Goal: Complete application form

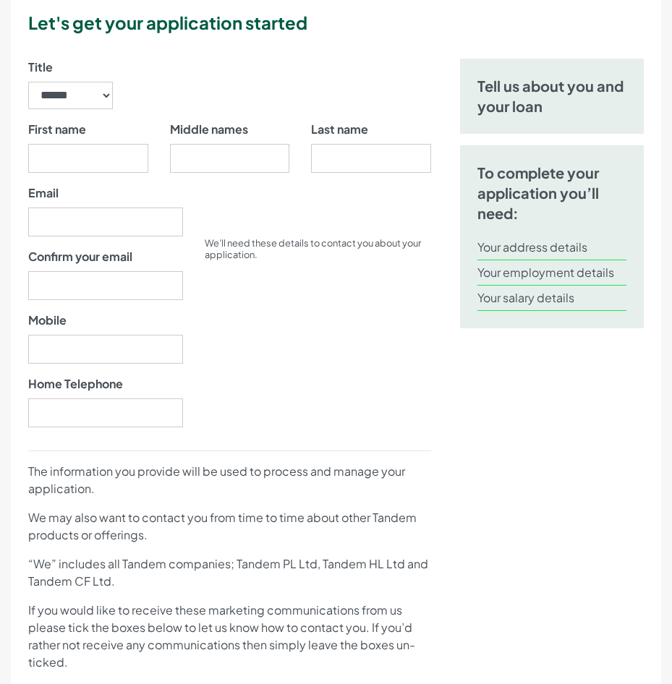
scroll to position [204, 0]
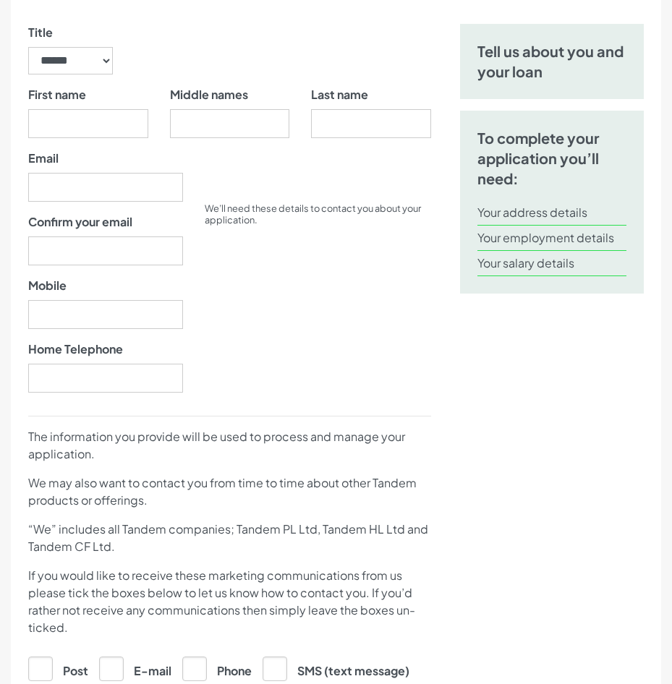
drag, startPoint x: 203, startPoint y: 69, endPoint x: 205, endPoint y: 117, distance: 47.7
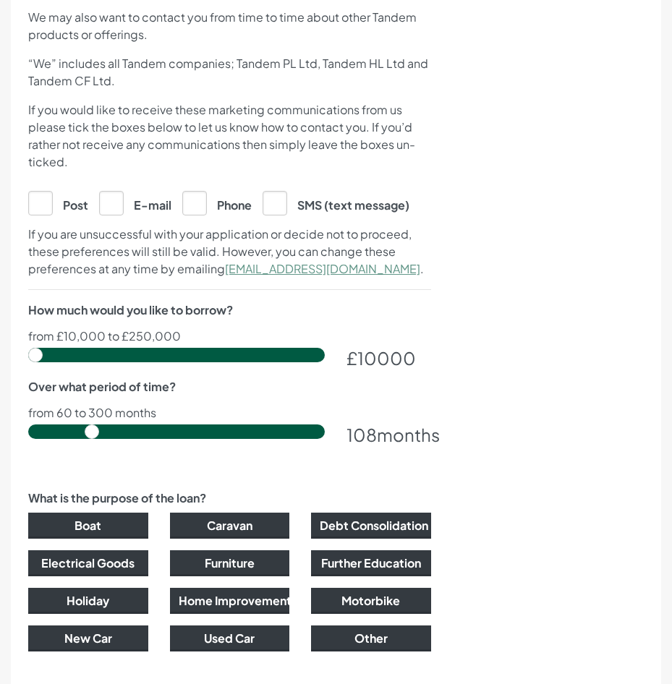
drag, startPoint x: 361, startPoint y: 319, endPoint x: 360, endPoint y: 364, distance: 44.8
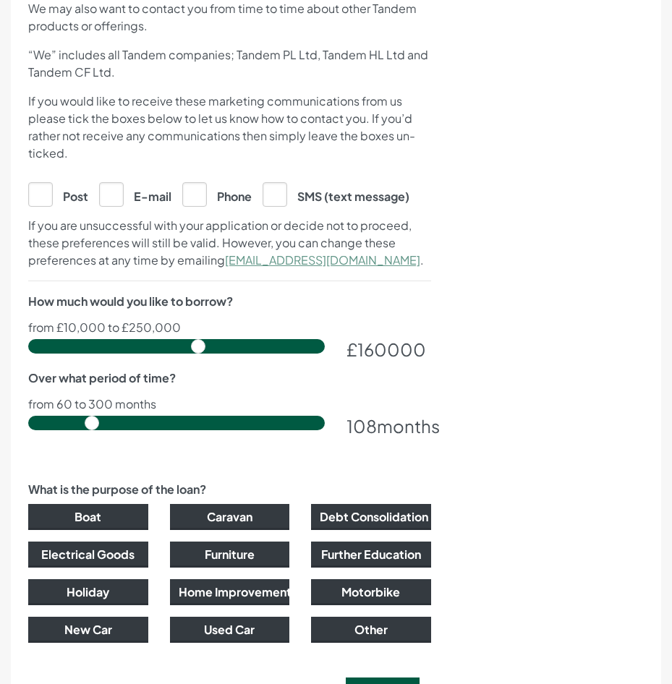
drag, startPoint x: 40, startPoint y: 344, endPoint x: 198, endPoint y: 351, distance: 157.8
click at [198, 351] on input "range" at bounding box center [176, 346] width 296 height 14
click at [490, 329] on div "Tell us about you and your loan To complete your application you’ll need: Your …" at bounding box center [551, 102] width 207 height 1128
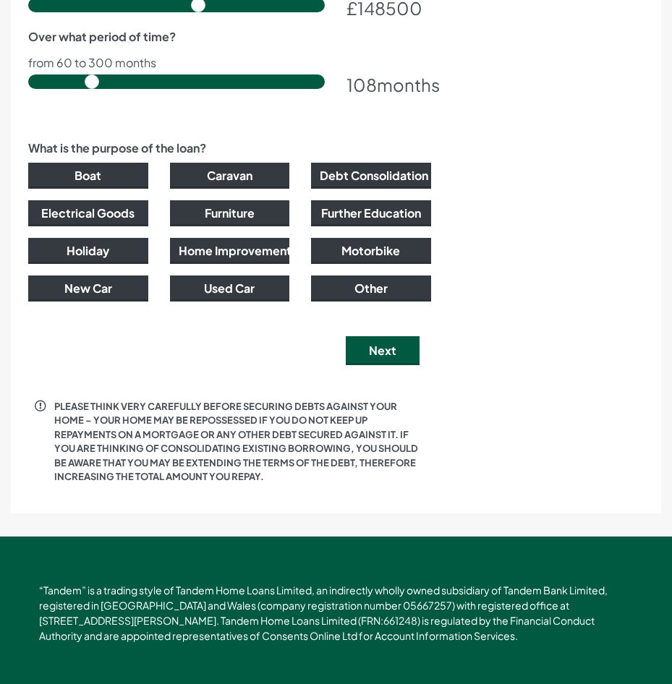
scroll to position [1022, 0]
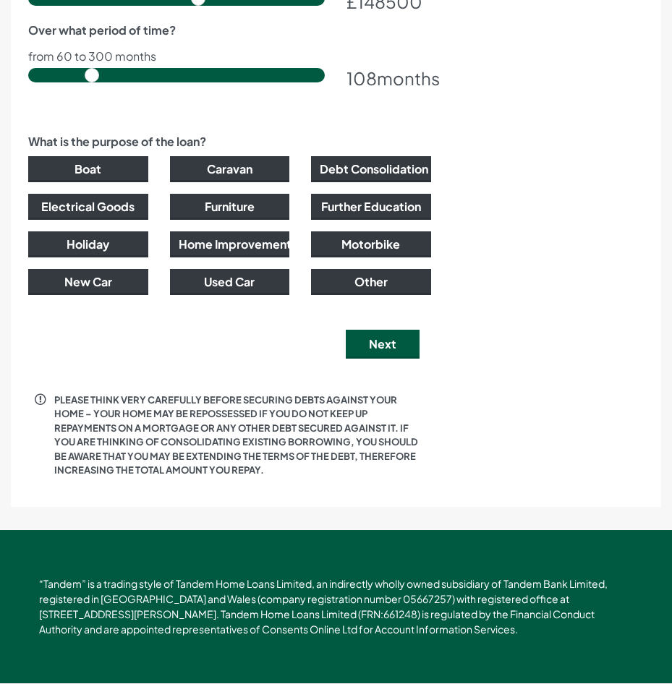
drag, startPoint x: 526, startPoint y: 243, endPoint x: 519, endPoint y: 283, distance: 40.4
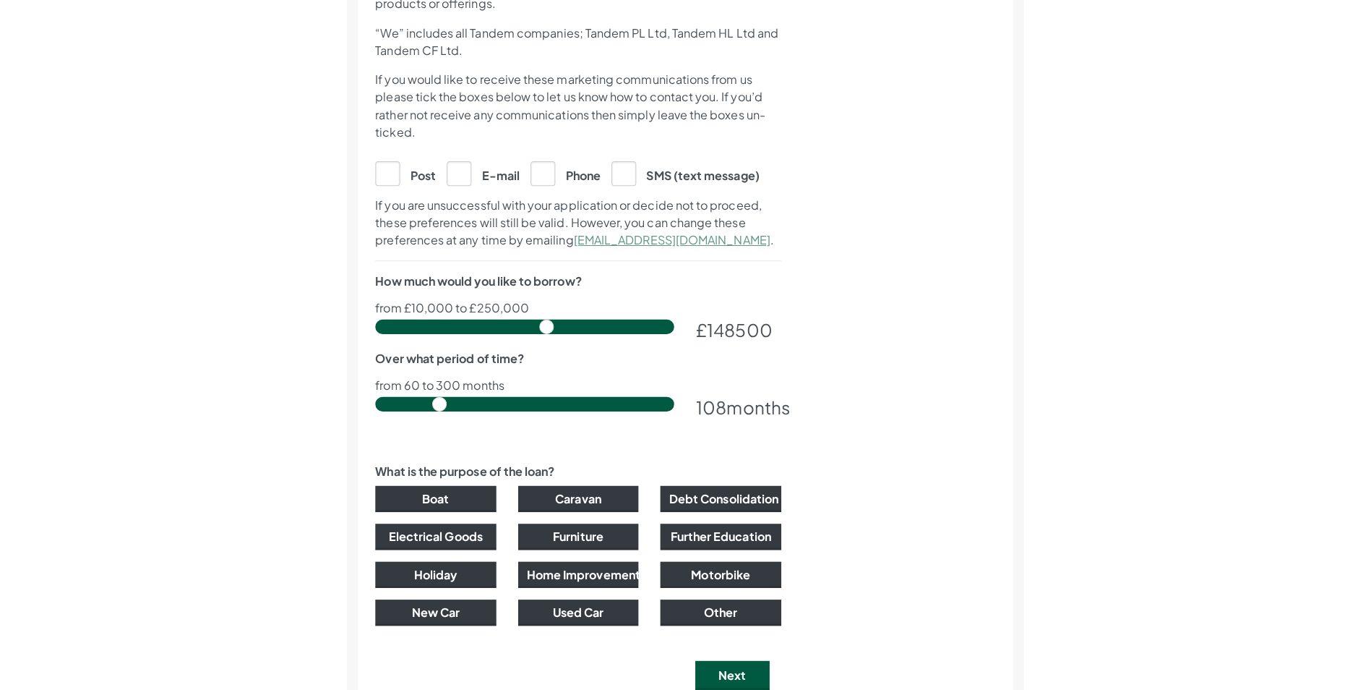
scroll to position [0, 0]
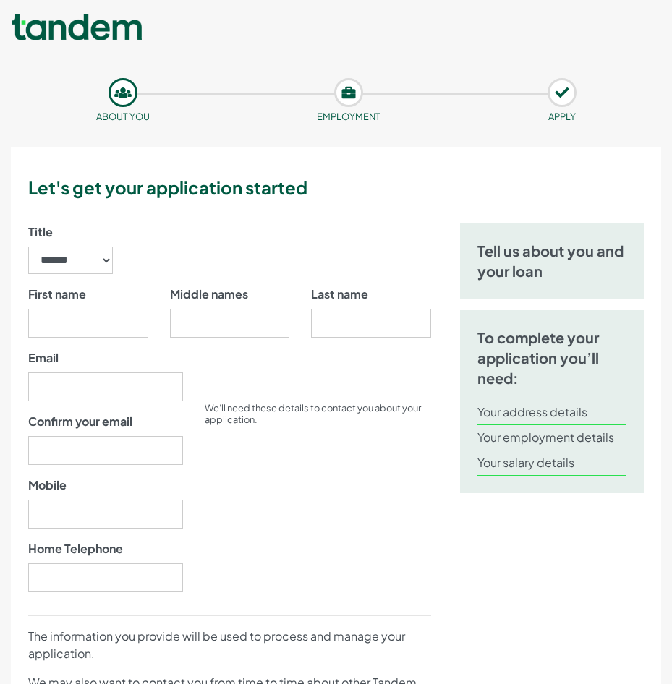
drag, startPoint x: 569, startPoint y: 438, endPoint x: 594, endPoint y: 295, distance: 145.4
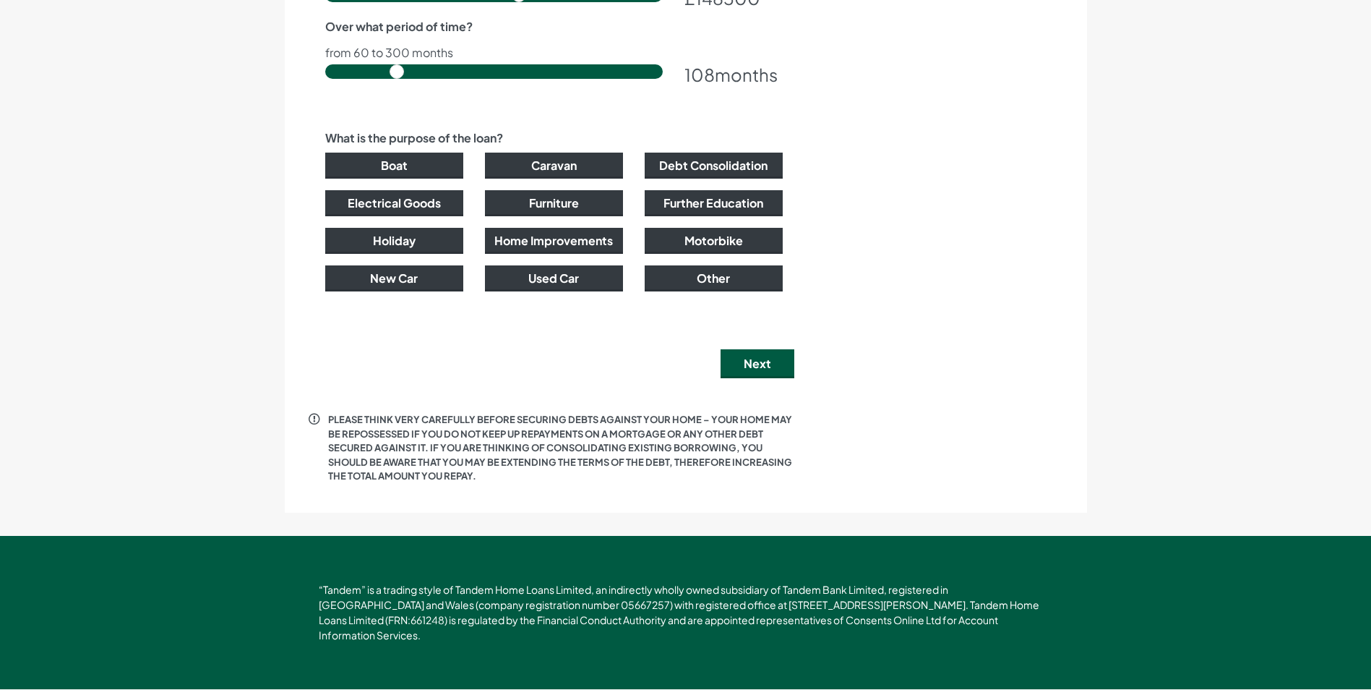
drag, startPoint x: 1155, startPoint y: 107, endPoint x: 1176, endPoint y: 215, distance: 110.6
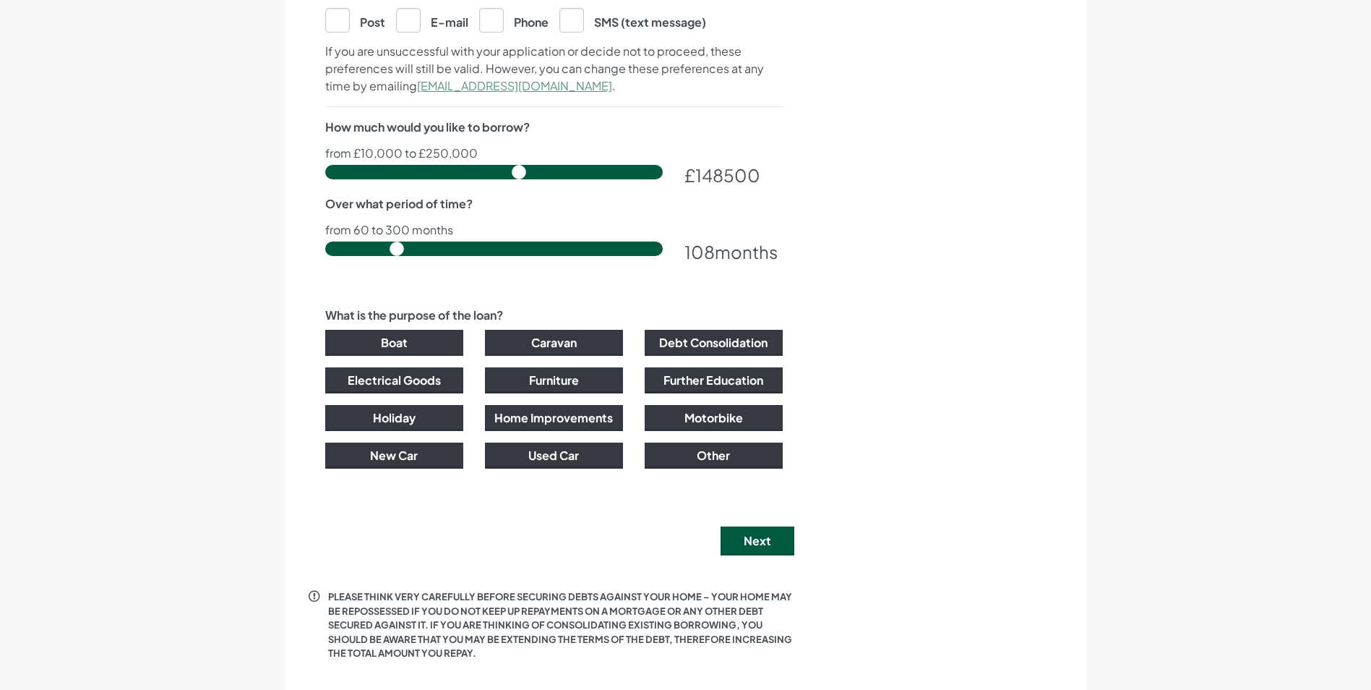
drag, startPoint x: 963, startPoint y: 397, endPoint x: 983, endPoint y: 305, distance: 94.0
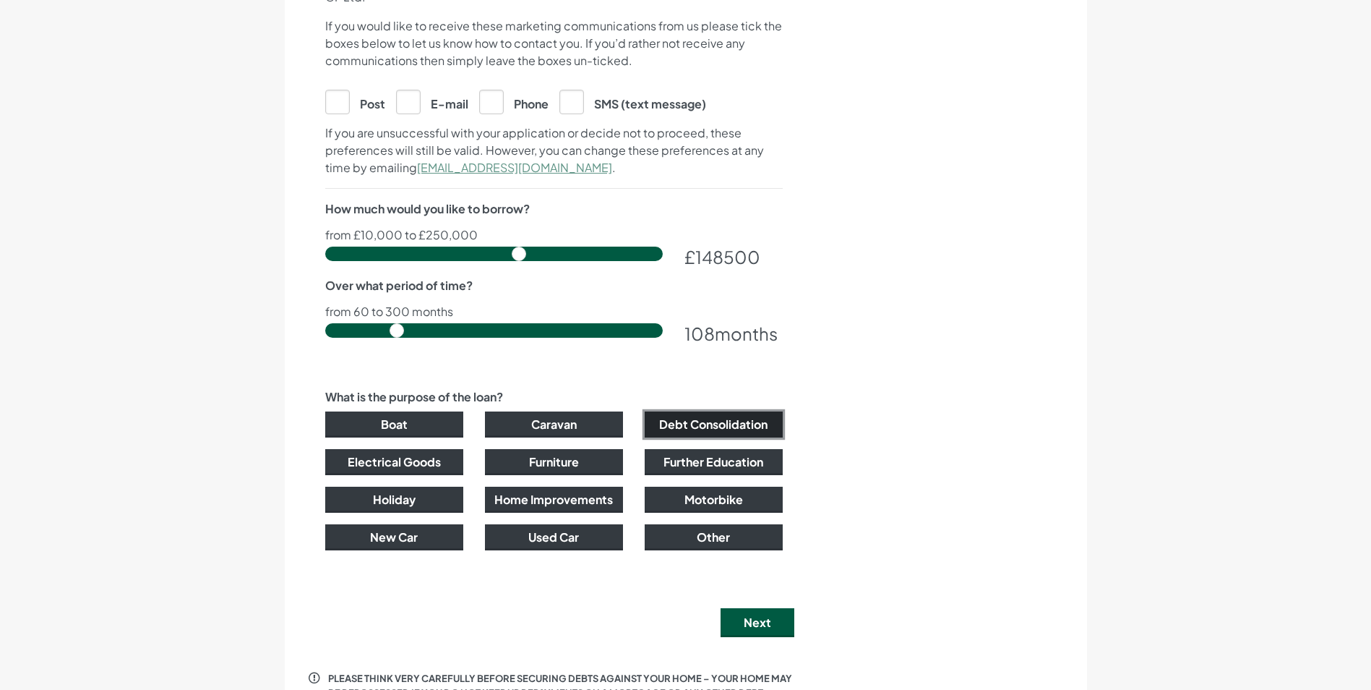
click at [671, 432] on button "Debt Consolidation" at bounding box center [714, 424] width 138 height 26
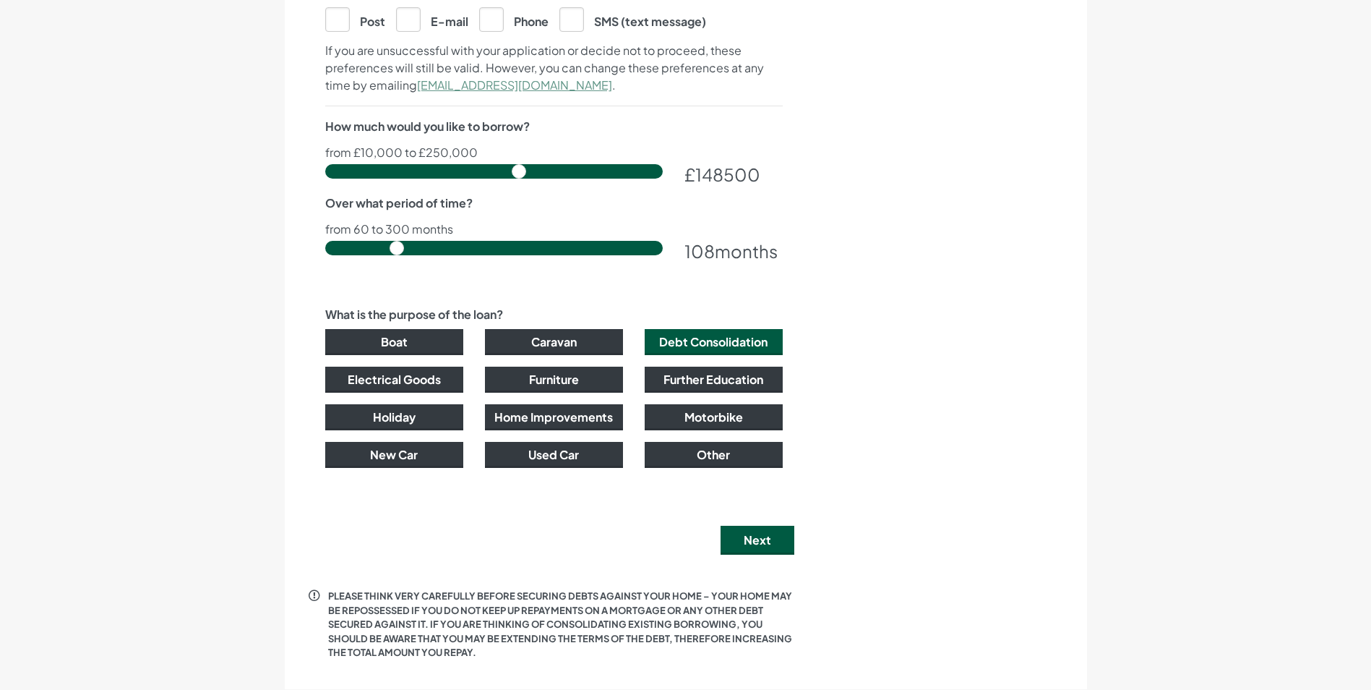
drag, startPoint x: 868, startPoint y: 301, endPoint x: 878, endPoint y: 357, distance: 57.3
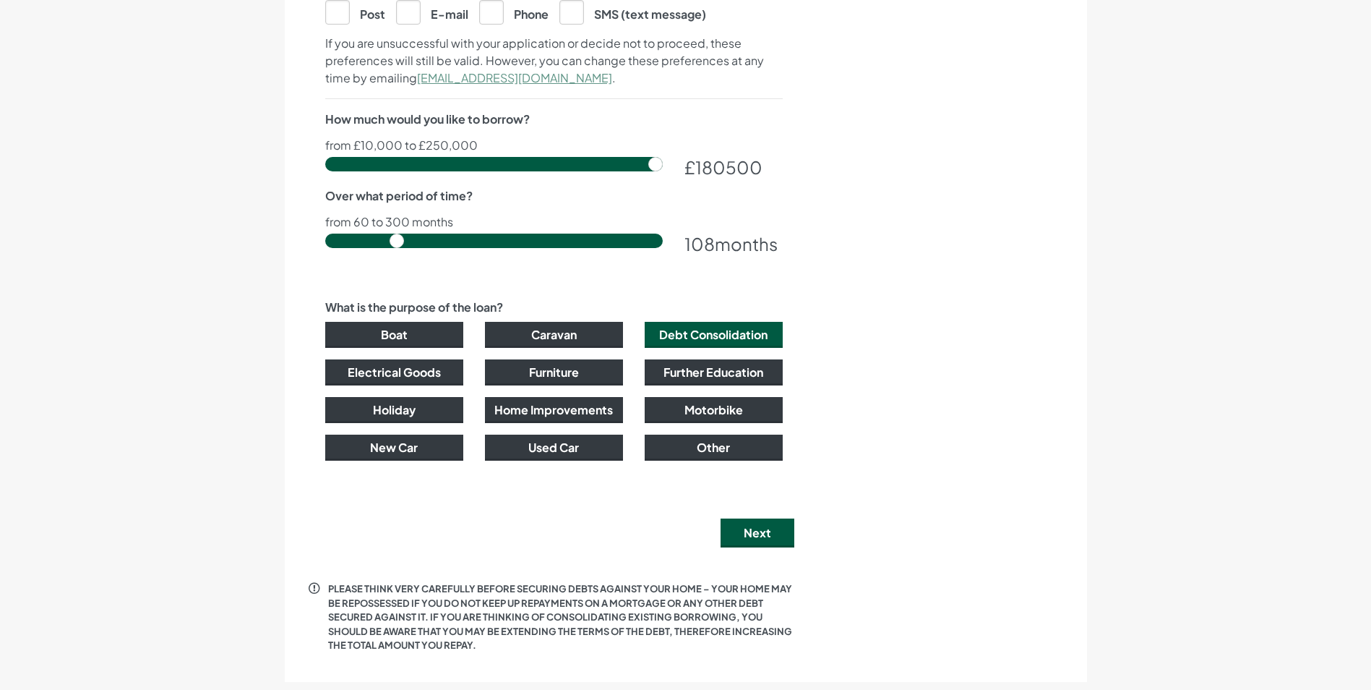
drag, startPoint x: 518, startPoint y: 162, endPoint x: 883, endPoint y: 192, distance: 366.3
type input "250000"
click at [663, 171] on input "range" at bounding box center [494, 164] width 338 height 14
drag, startPoint x: 397, startPoint y: 239, endPoint x: 1003, endPoint y: 285, distance: 607.6
type input "300"
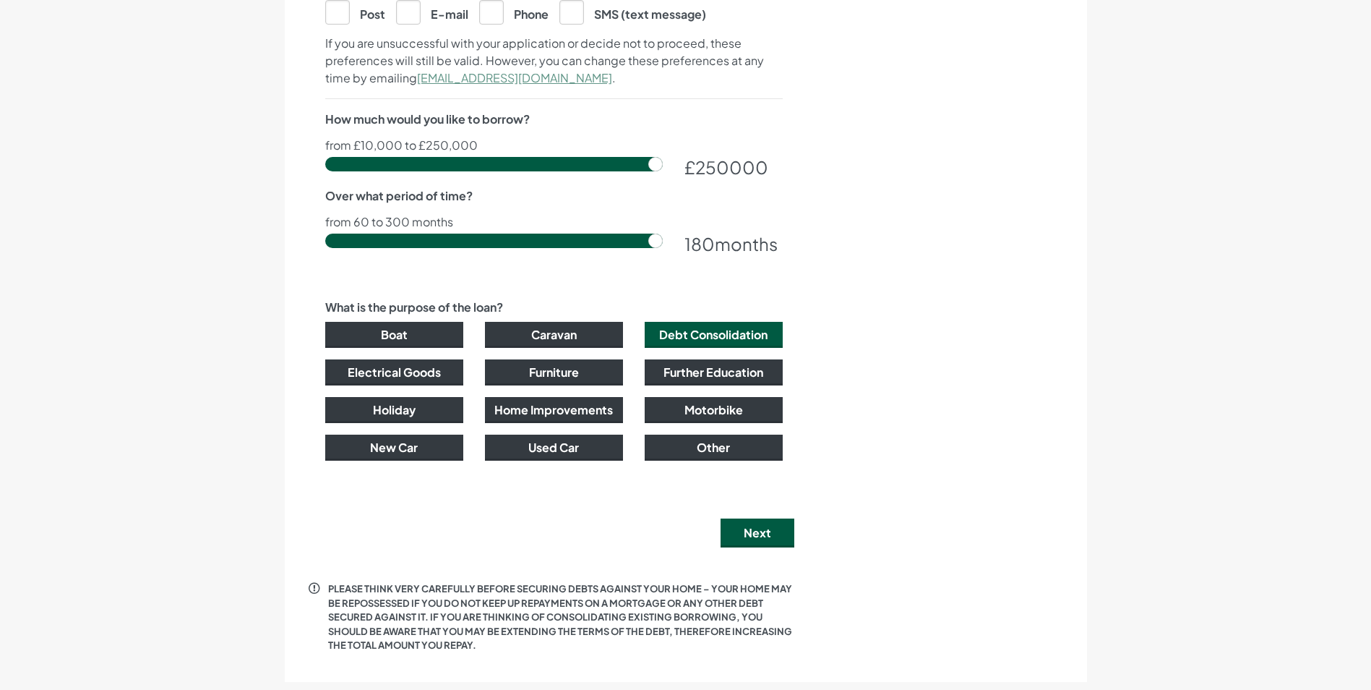
click at [663, 248] on input "range" at bounding box center [494, 241] width 338 height 14
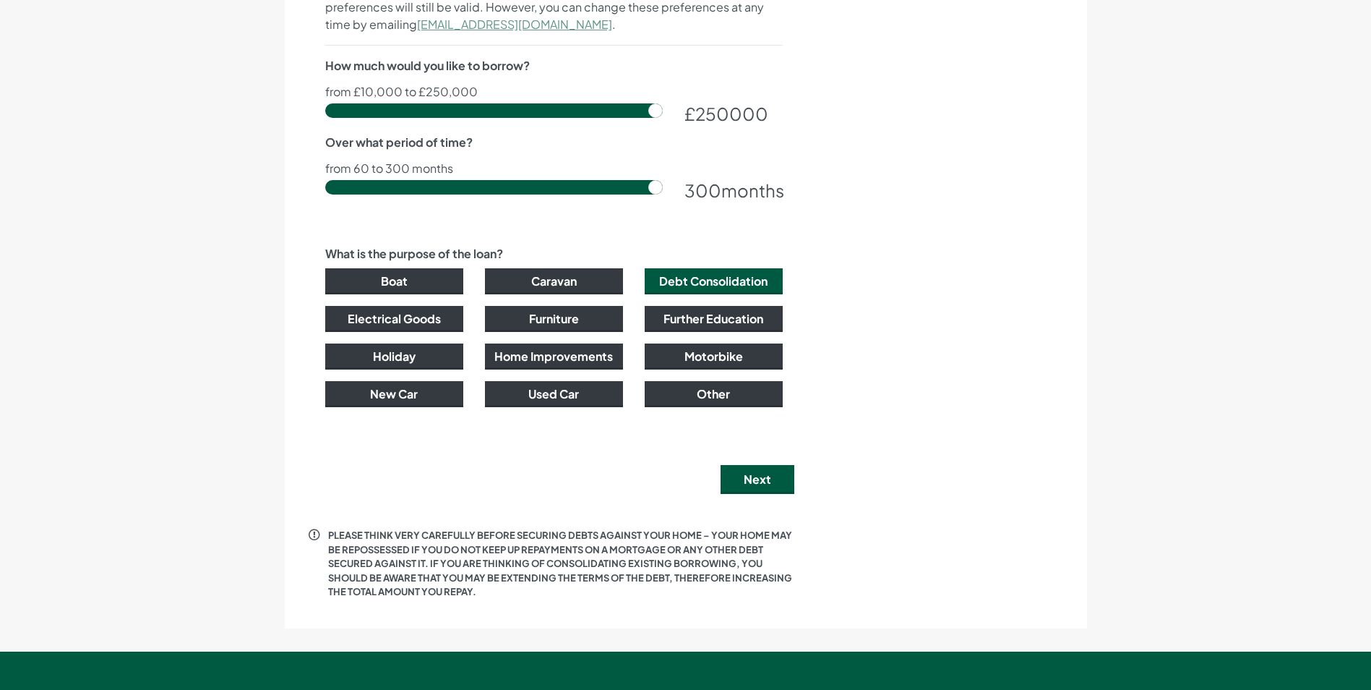
scroll to position [1019, 0]
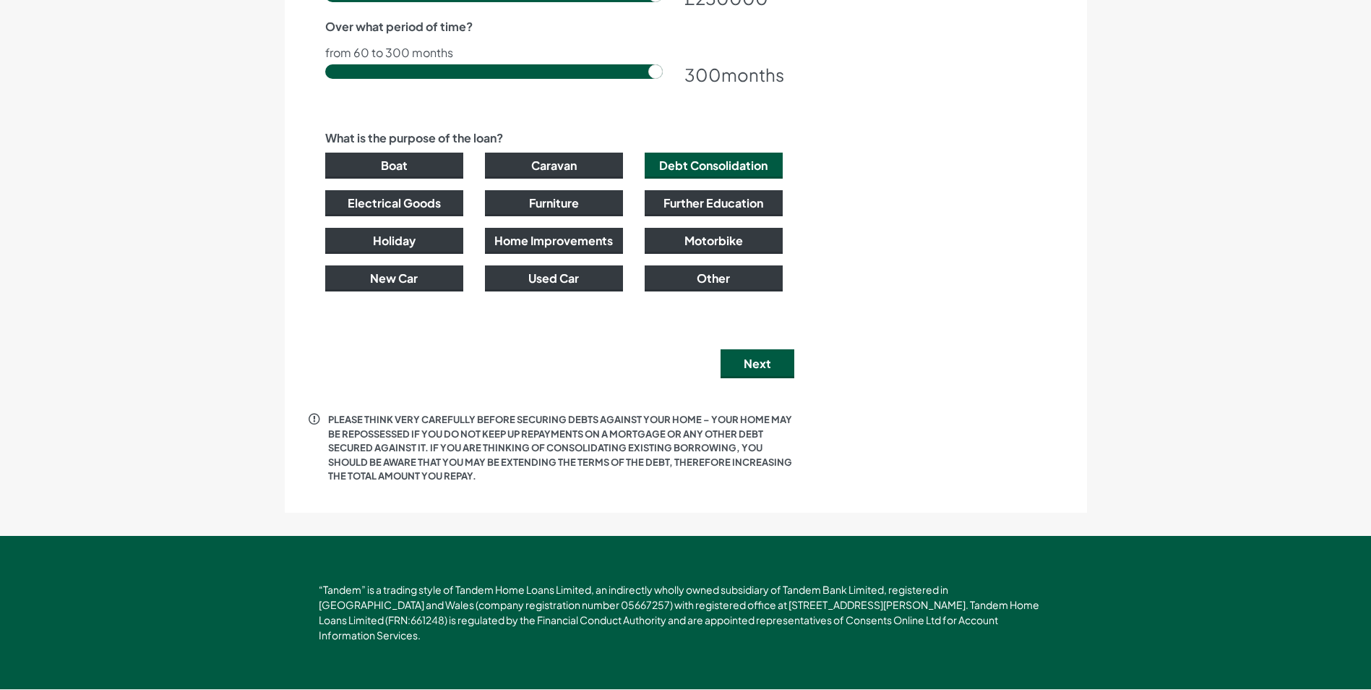
drag, startPoint x: 962, startPoint y: 272, endPoint x: 884, endPoint y: 341, distance: 104.5
click at [671, 280] on button "Other" at bounding box center [714, 278] width 138 height 26
click at [671, 165] on button "Debt Consolidation" at bounding box center [714, 166] width 138 height 26
click at [671, 286] on button "Other" at bounding box center [714, 278] width 138 height 26
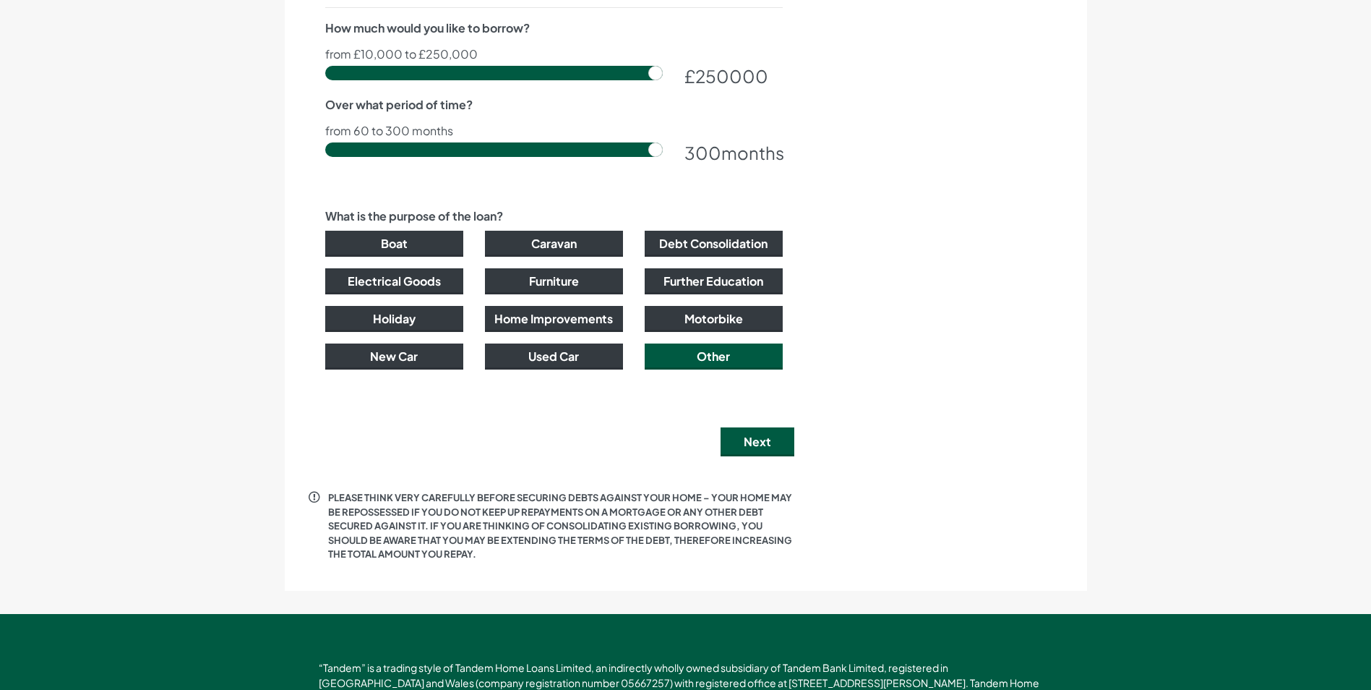
scroll to position [761, 0]
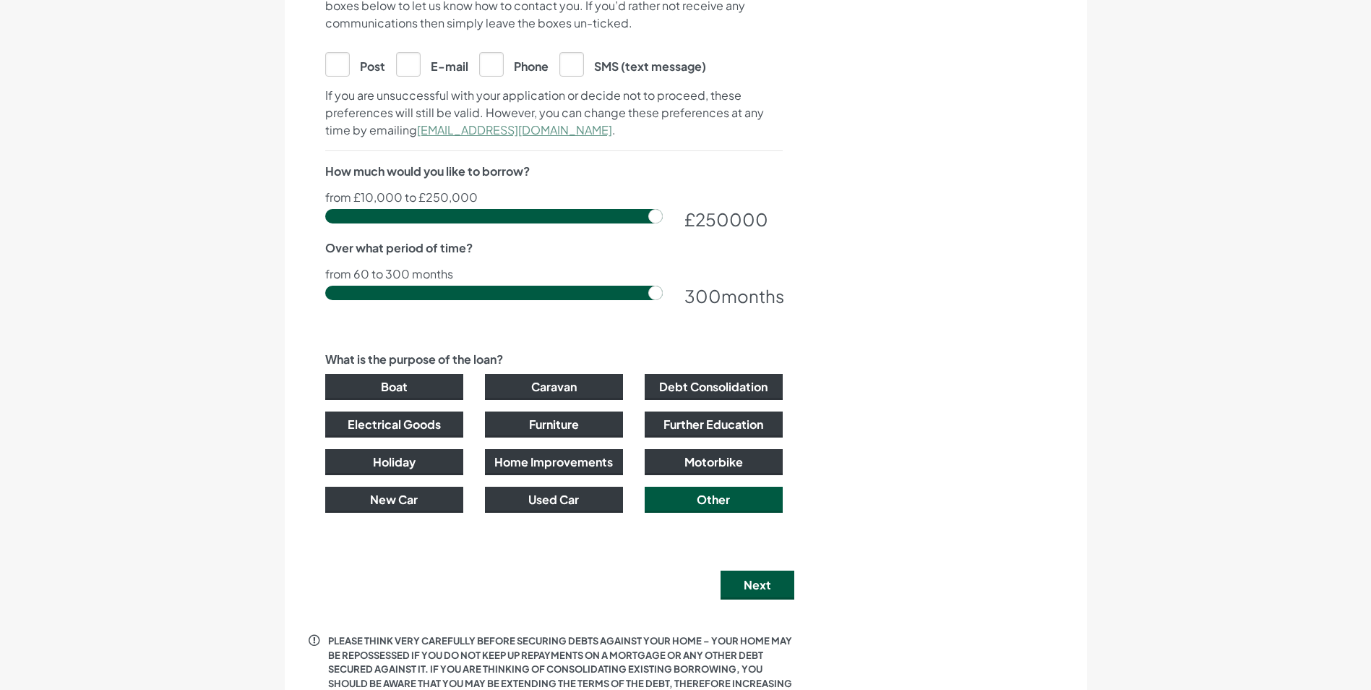
drag, startPoint x: 931, startPoint y: 361, endPoint x: 925, endPoint y: 281, distance: 80.5
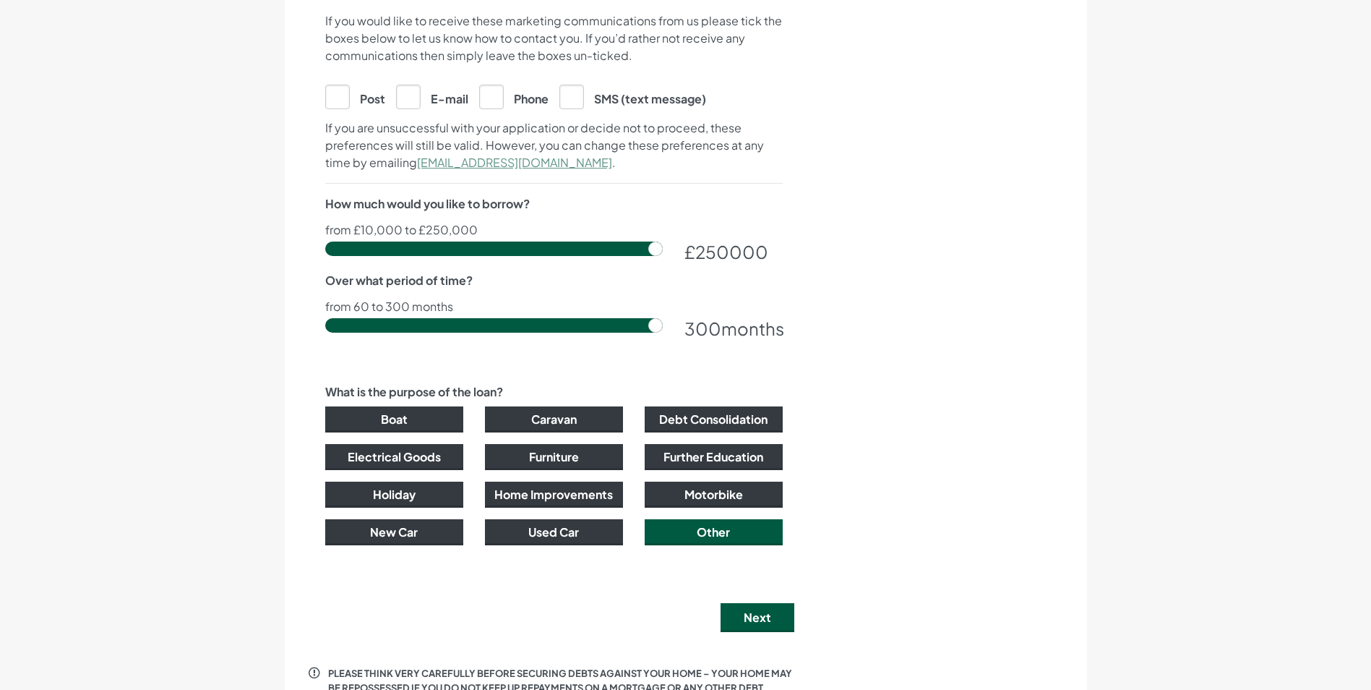
drag, startPoint x: 1001, startPoint y: 218, endPoint x: 1001, endPoint y: 232, distance: 14.5
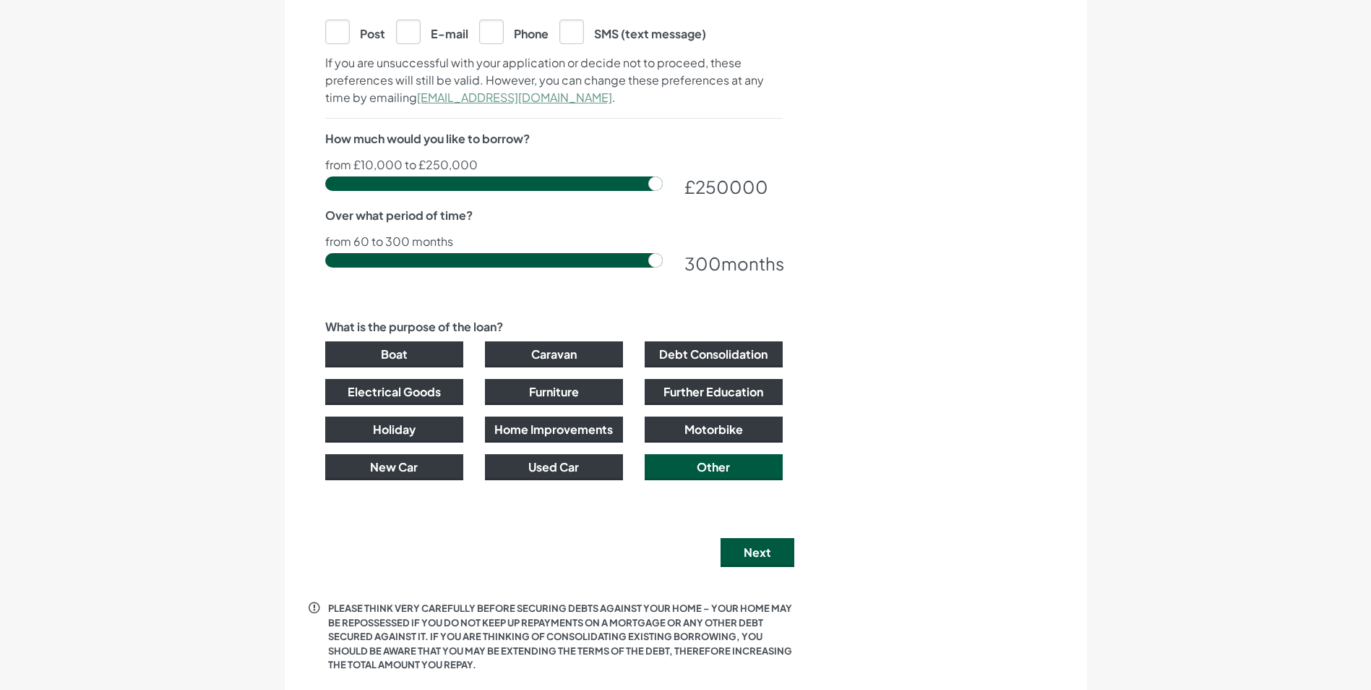
scroll to position [1019, 0]
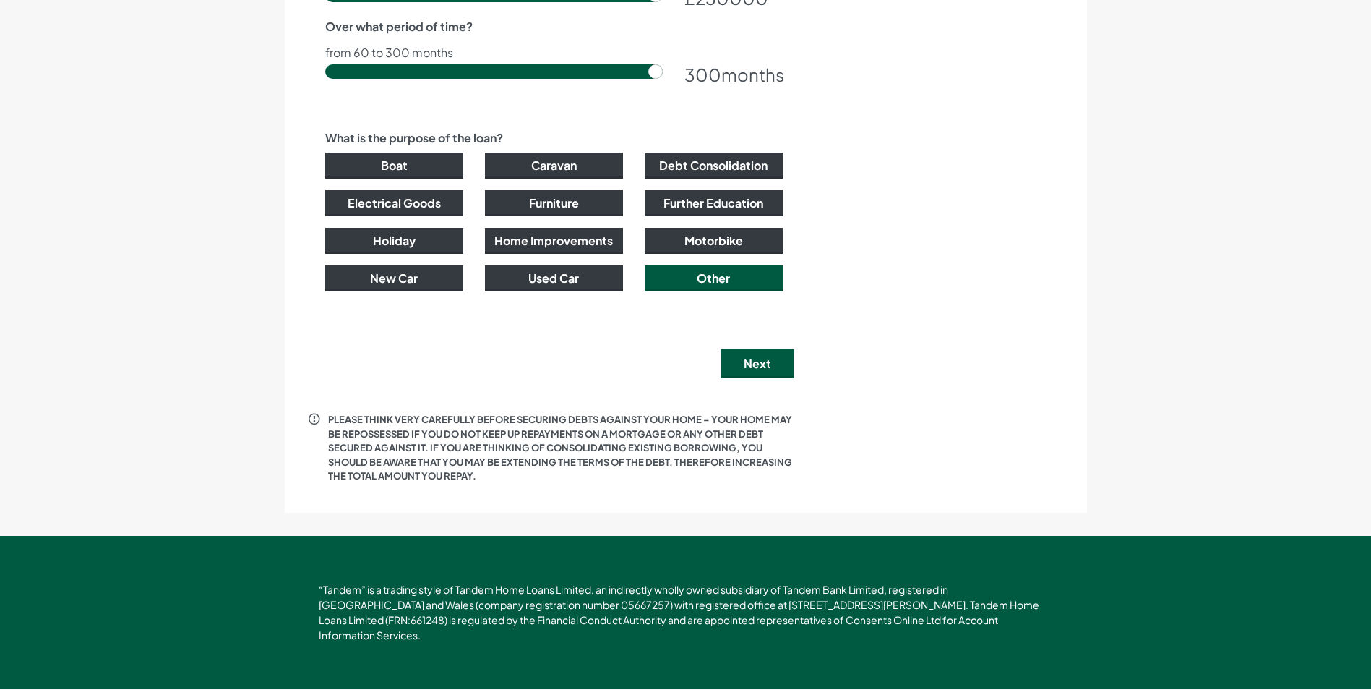
drag, startPoint x: 1001, startPoint y: 274, endPoint x: 991, endPoint y: 435, distance: 161.5
click at [671, 369] on button "Next" at bounding box center [758, 363] width 74 height 29
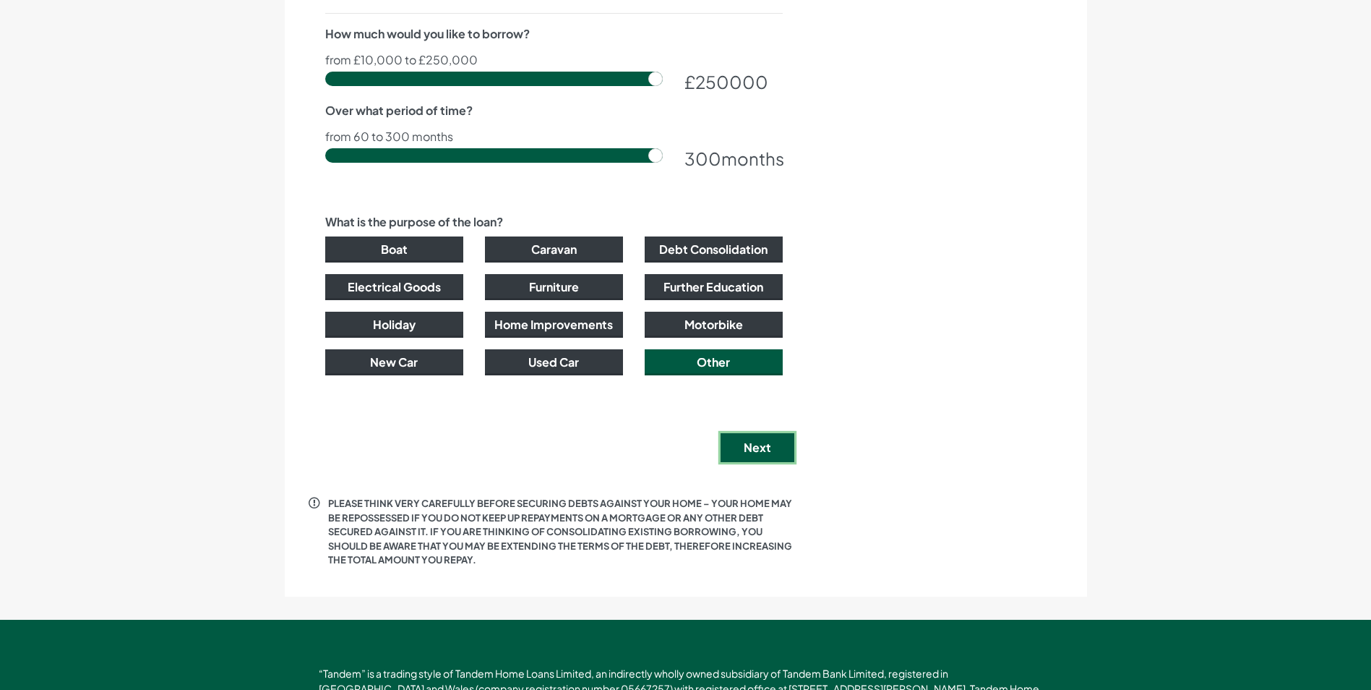
scroll to position [0, 0]
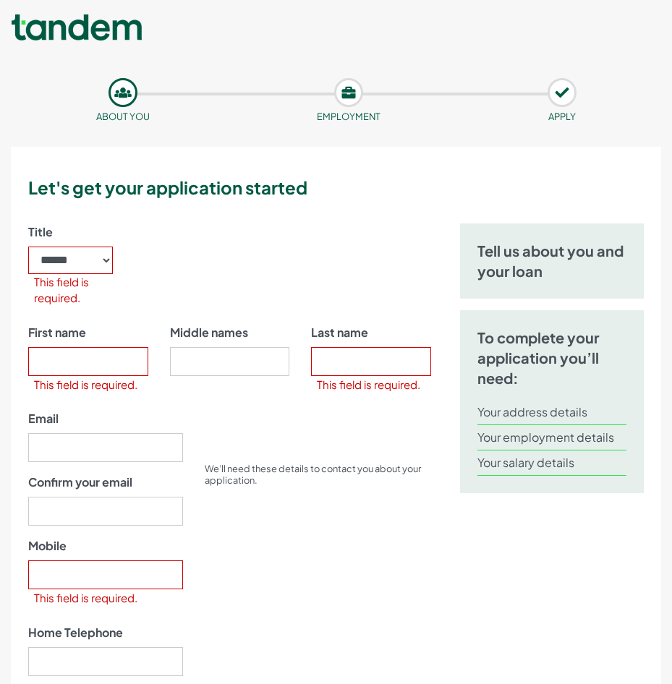
click at [197, 262] on div "Title ****** ** *** **** ** ** **** This field is required." at bounding box center [229, 273] width 424 height 100
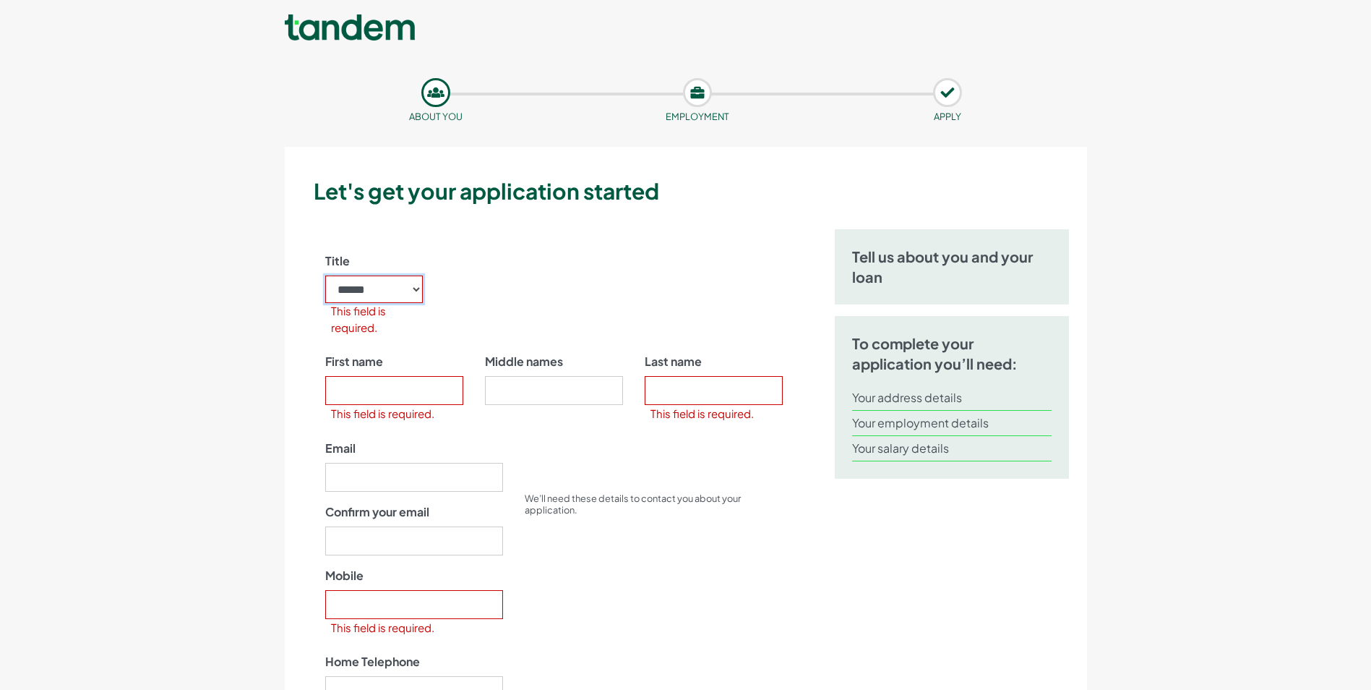
drag, startPoint x: 414, startPoint y: 285, endPoint x: 414, endPoint y: 277, distance: 8.0
click at [414, 285] on select "****** ** *** **** ** ** ****" at bounding box center [374, 288] width 98 height 27
select select "**"
click at [325, 275] on select "****** ** *** **** ** ** ****" at bounding box center [374, 288] width 98 height 27
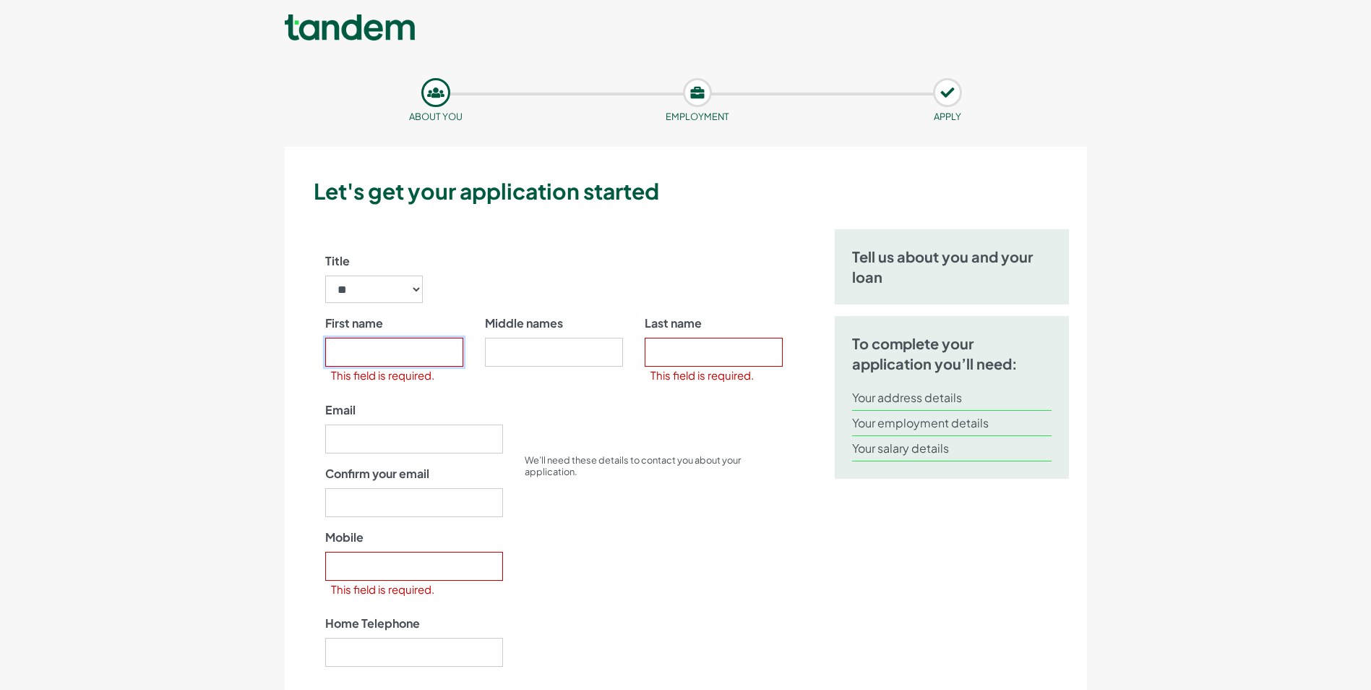
click at [405, 360] on input "First name" at bounding box center [394, 352] width 138 height 29
type input "******"
click at [669, 341] on input "Last name" at bounding box center [714, 352] width 138 height 29
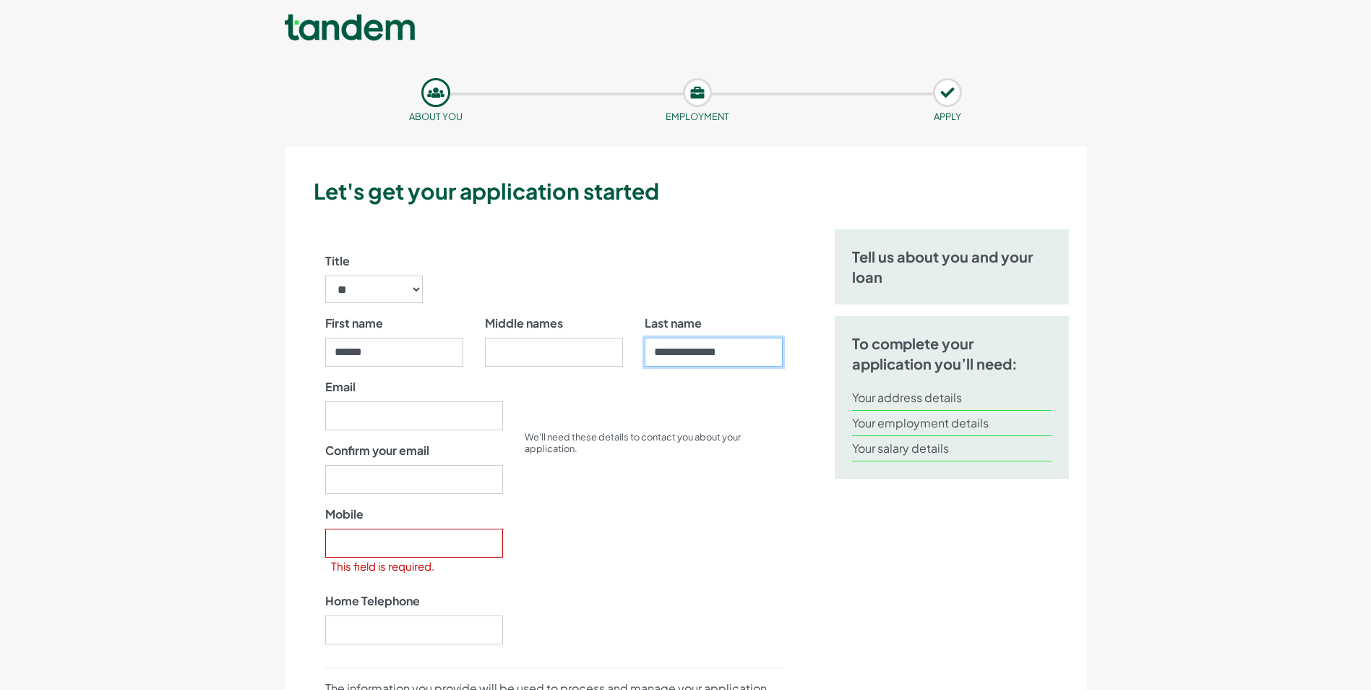
type input "**********"
click at [372, 419] on input "Email" at bounding box center [414, 415] width 178 height 29
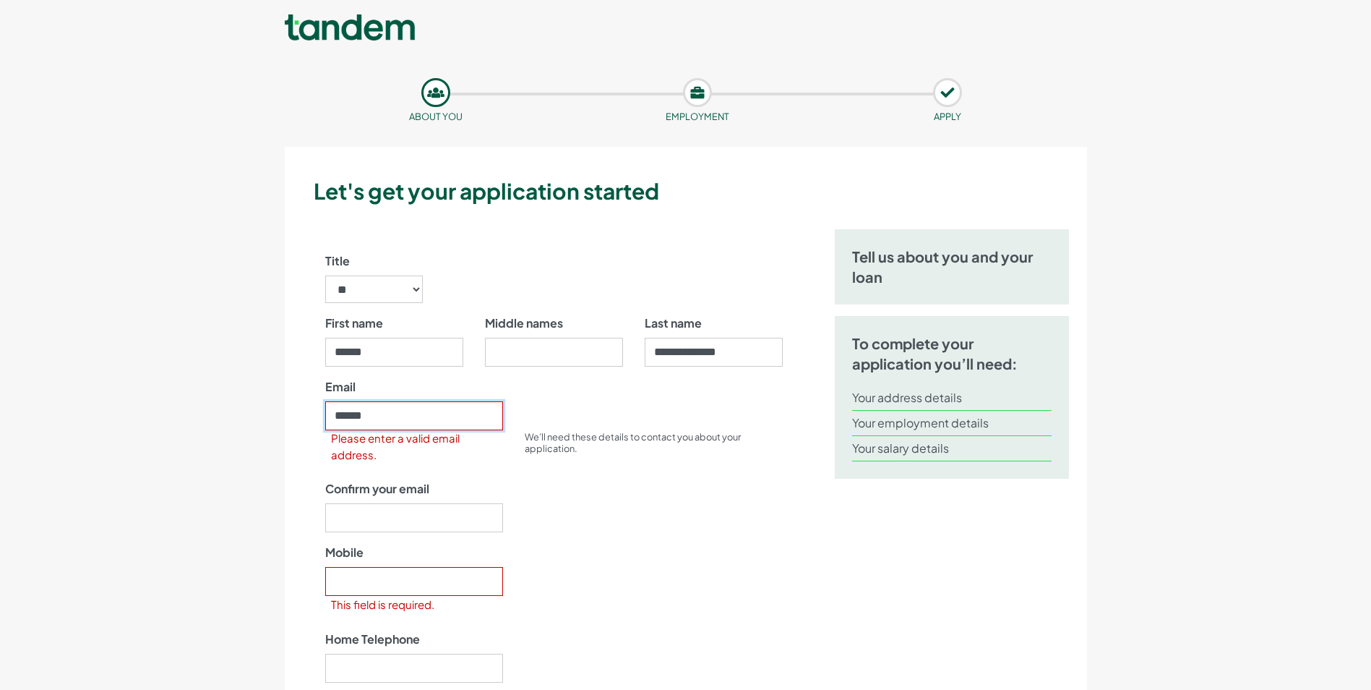
type input "**********"
type input "07415727819"
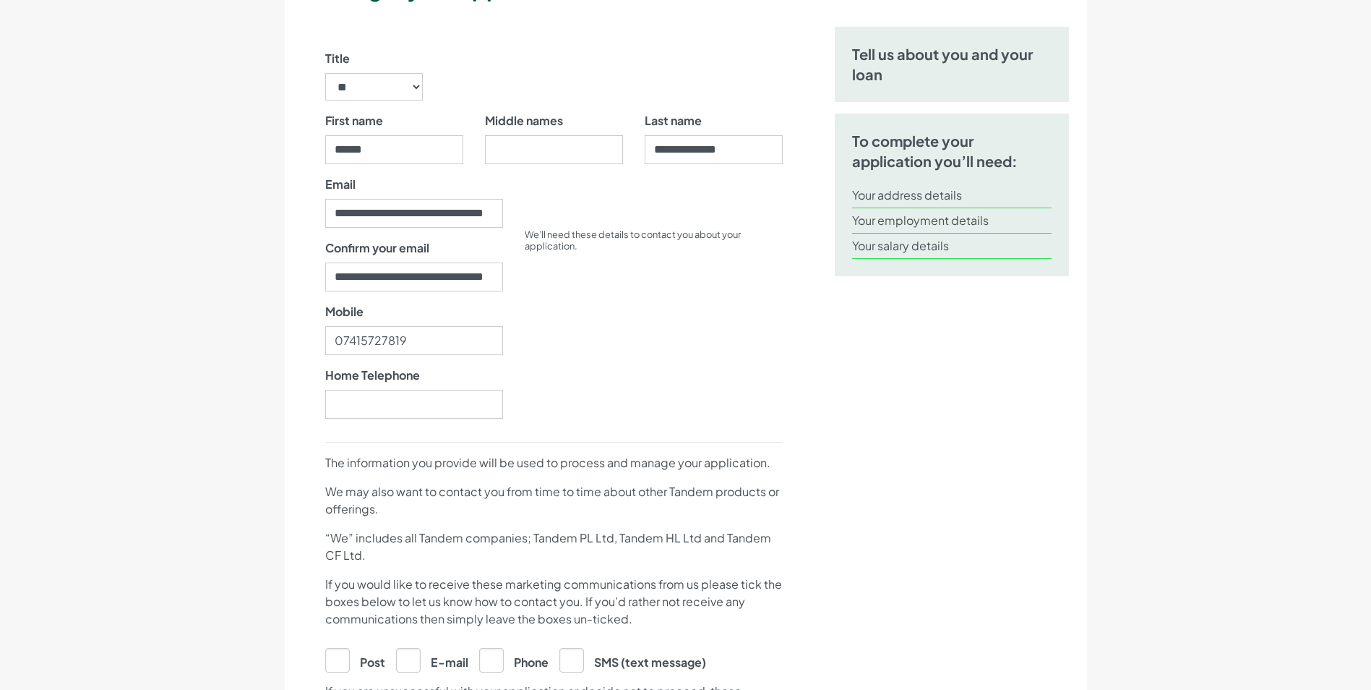
drag, startPoint x: 628, startPoint y: 524, endPoint x: 628, endPoint y: 583, distance: 59.3
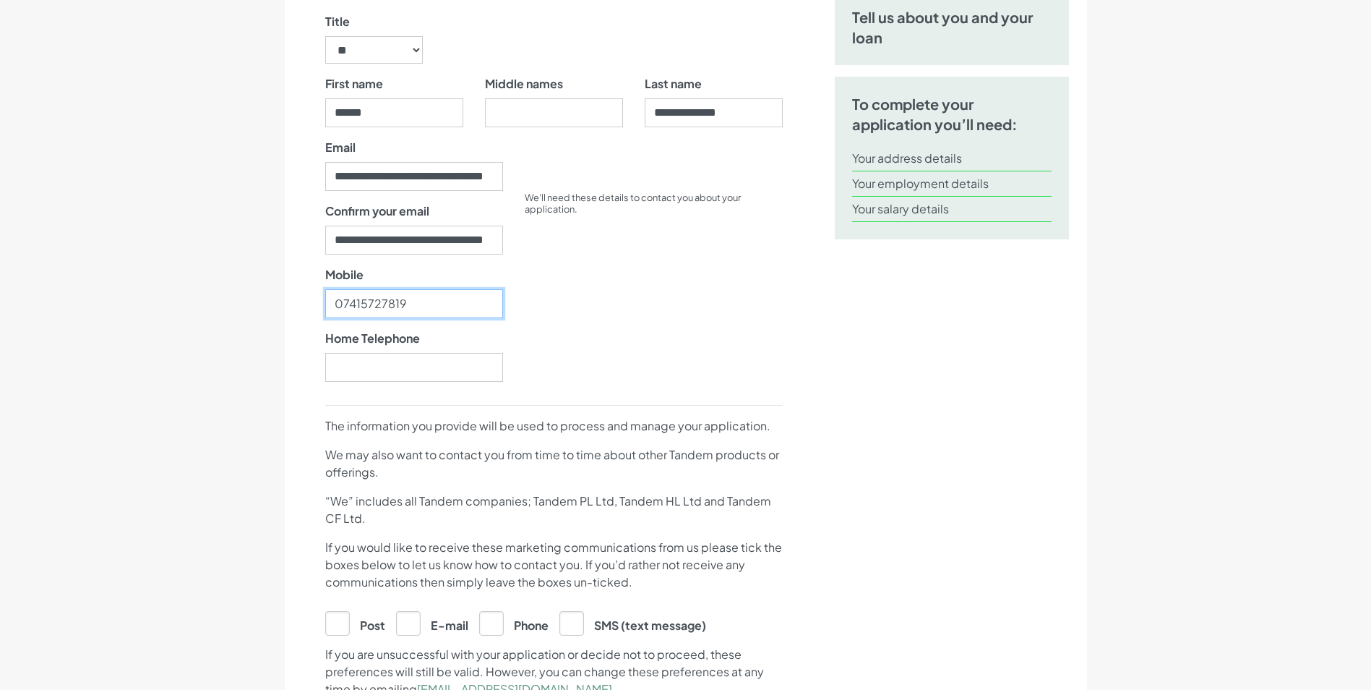
drag, startPoint x: 458, startPoint y: 300, endPoint x: 58, endPoint y: 303, distance: 399.8
click at [58, 303] on section "About you Employment APPLY Let's get your application started Title ****** ** *…" at bounding box center [685, 566] width 1371 height 1454
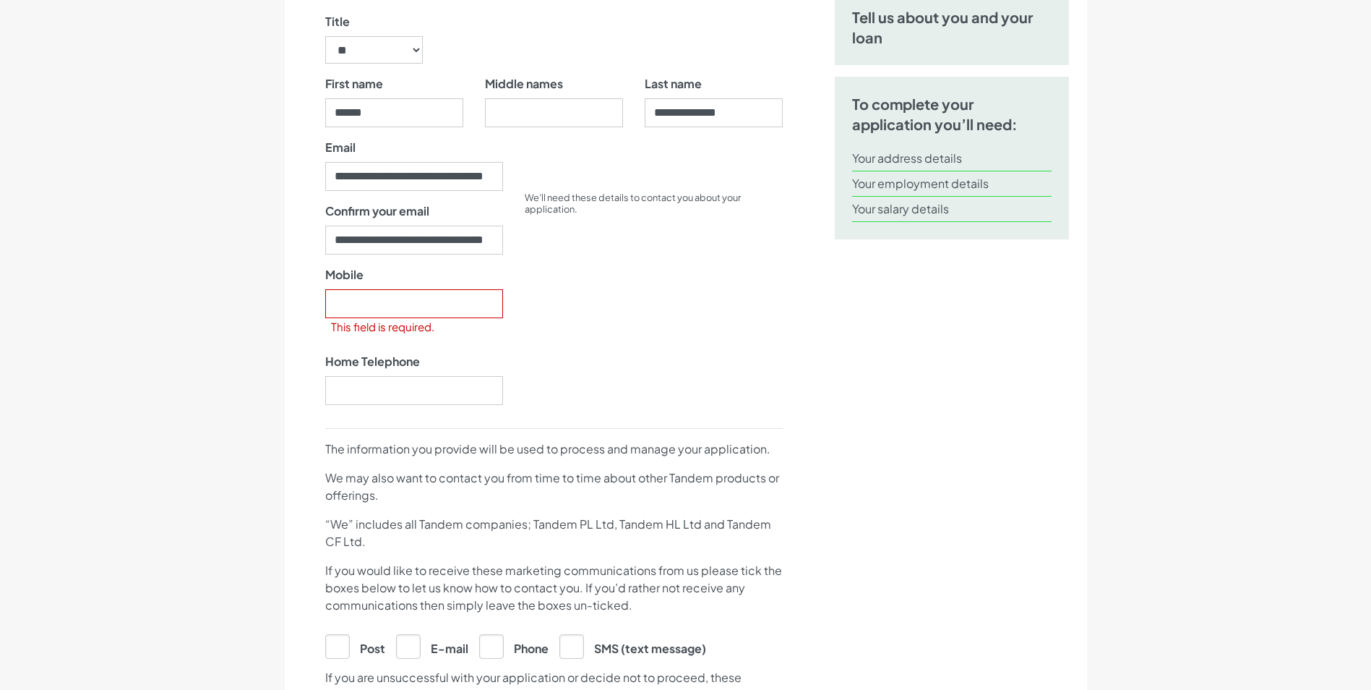
click at [671, 351] on div "We’ll need these details to contact you about your application." at bounding box center [654, 278] width 280 height 278
click at [453, 306] on input "Mobile" at bounding box center [414, 303] width 178 height 29
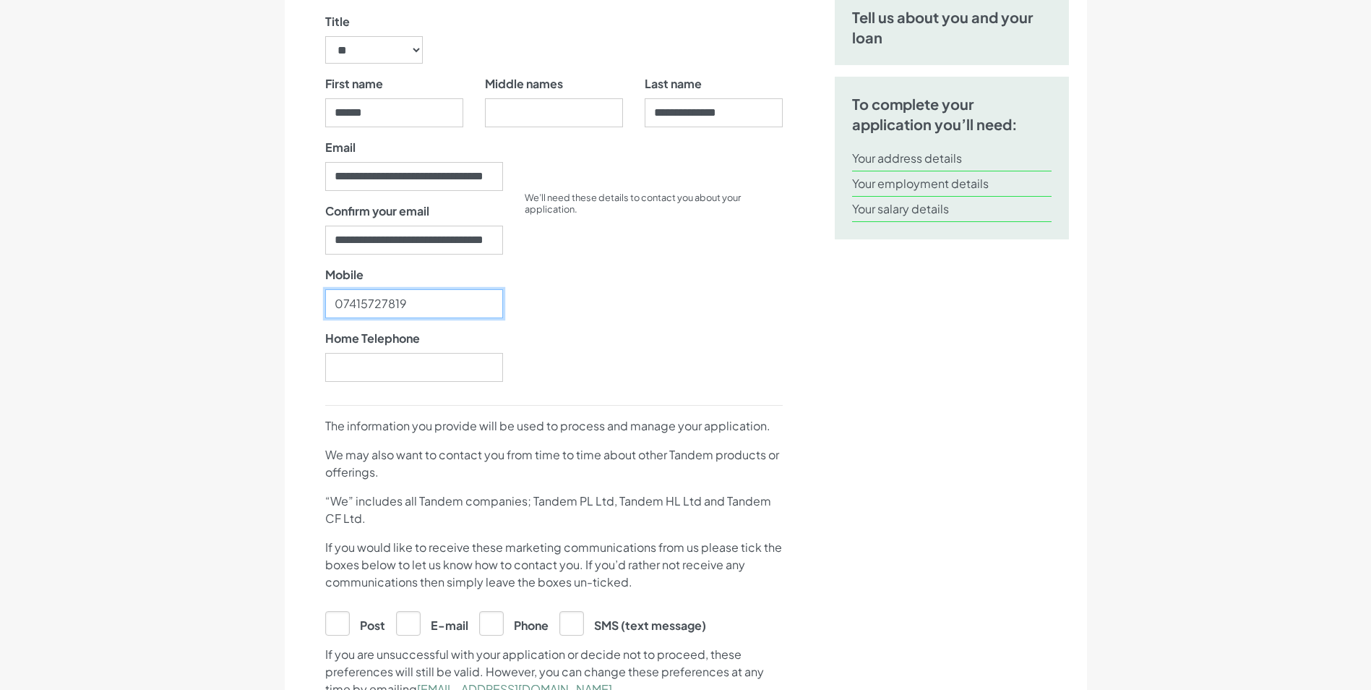
type input "07415727819"
click at [643, 311] on div "We’ll need these details to contact you about your application." at bounding box center [654, 266] width 280 height 254
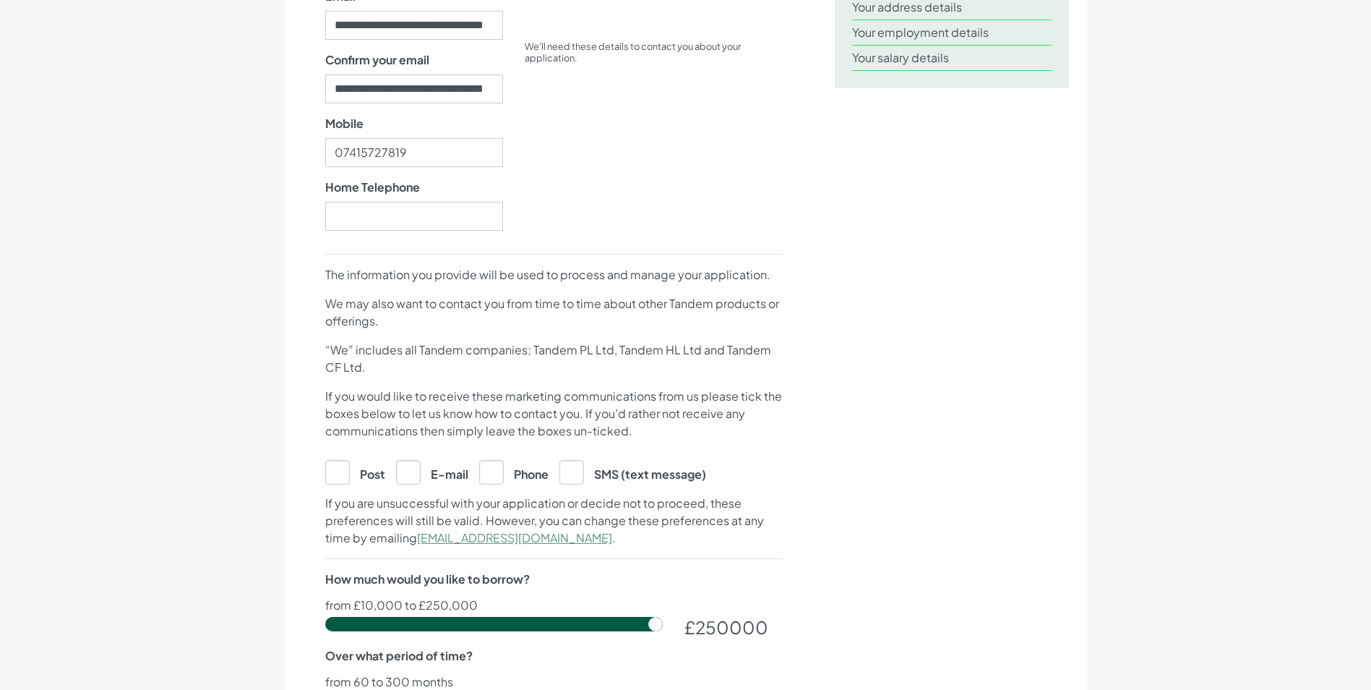
scroll to position [522, 0]
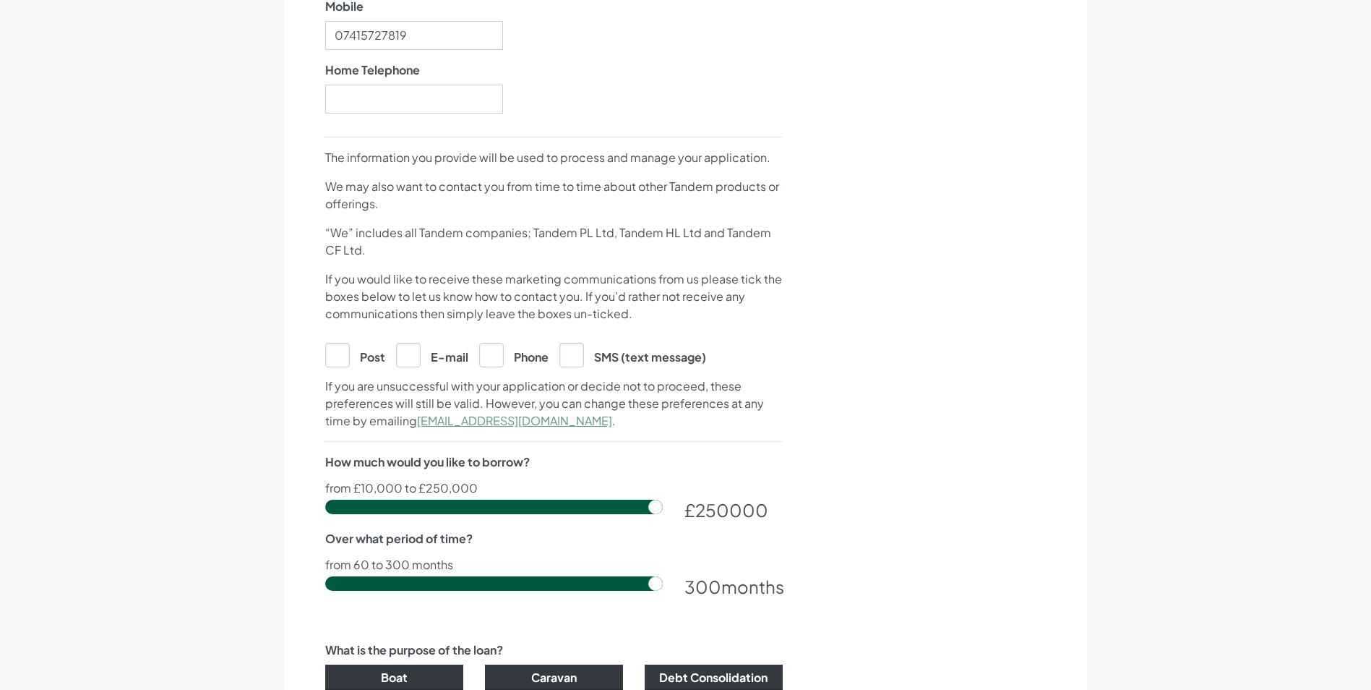
drag, startPoint x: 638, startPoint y: 279, endPoint x: 641, endPoint y: 351, distance: 72.4
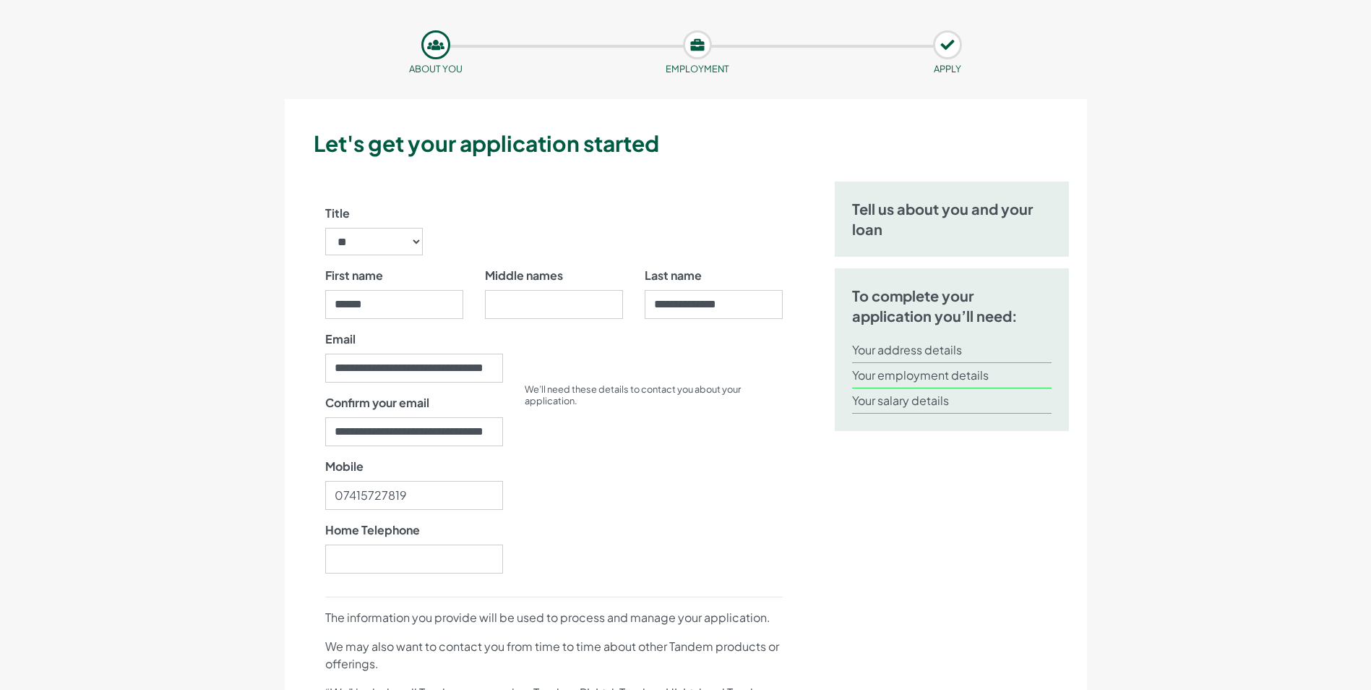
scroll to position [0, 0]
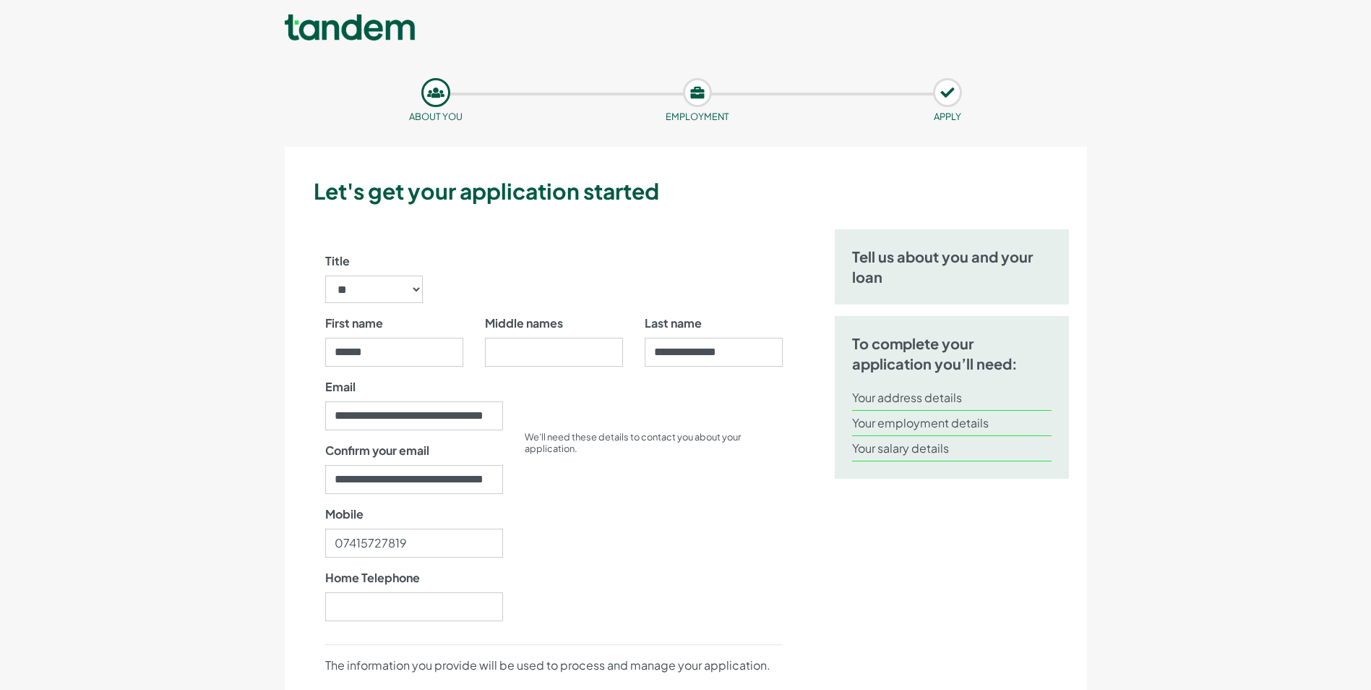
drag, startPoint x: 693, startPoint y: 241, endPoint x: 682, endPoint y: 132, distance: 110.4
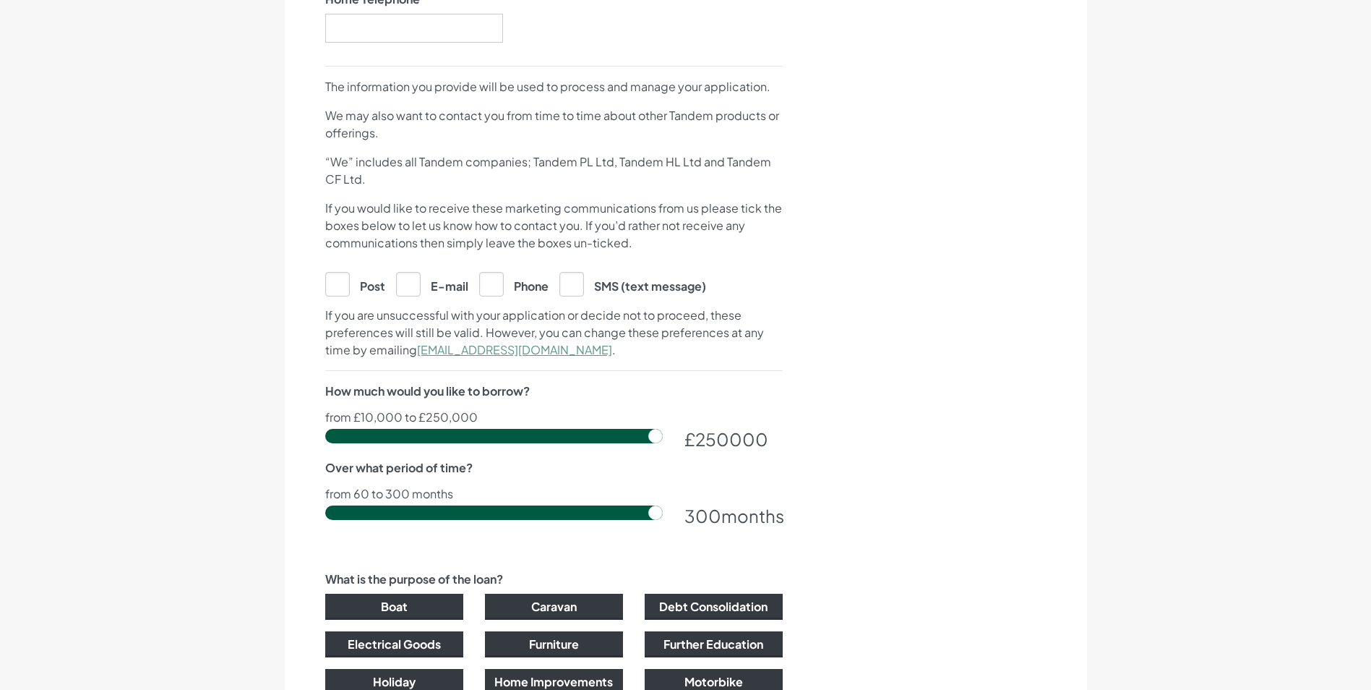
drag, startPoint x: 605, startPoint y: 186, endPoint x: 602, endPoint y: 280, distance: 94.0
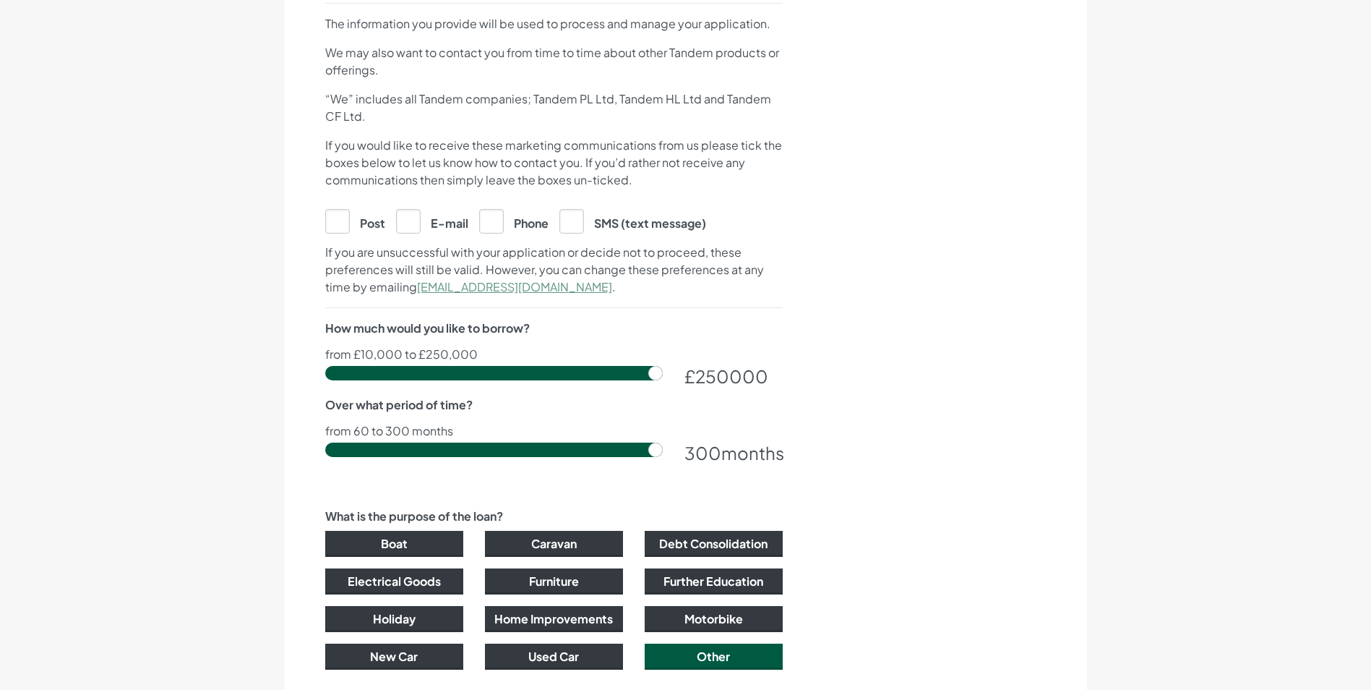
scroll to position [586, 0]
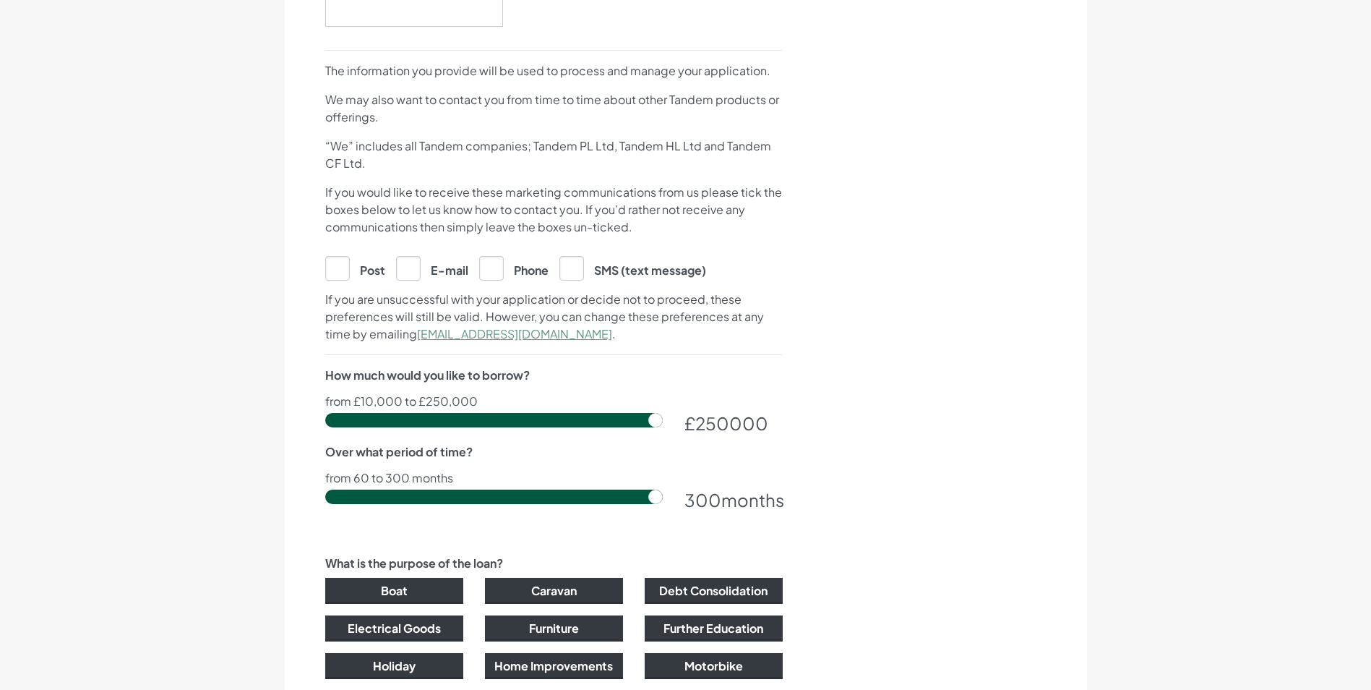
drag, startPoint x: 435, startPoint y: 103, endPoint x: 419, endPoint y: 93, distance: 18.2
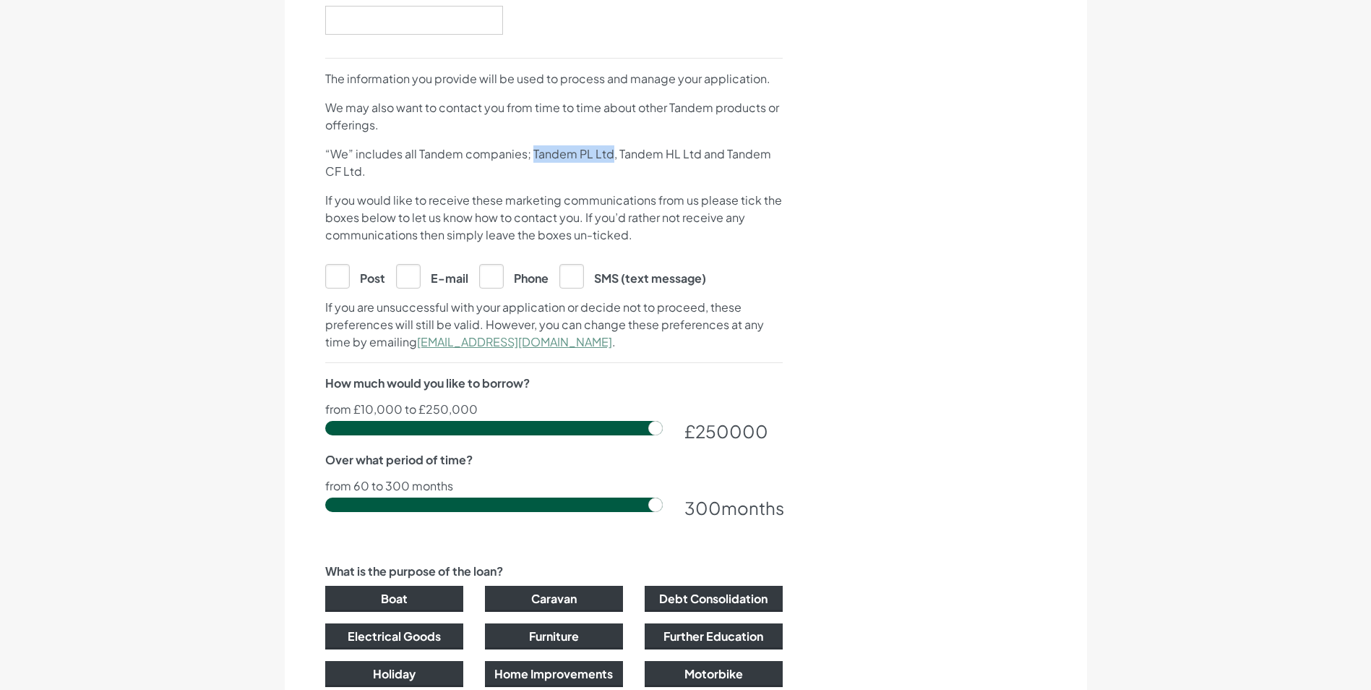
drag, startPoint x: 530, startPoint y: 153, endPoint x: 609, endPoint y: 153, distance: 79.5
click at [609, 153] on p "“We” includes all Tandem companies; Tandem PL Ltd, Tandem HL Ltd and Tandem CF …" at bounding box center [554, 162] width 458 height 35
click at [671, 197] on p "If you would like to receive these marketing communications from us please tick…" at bounding box center [554, 218] width 458 height 52
drag, startPoint x: 786, startPoint y: 157, endPoint x: 779, endPoint y: 170, distance: 14.9
click at [671, 170] on p "“We” includes all Tandem companies; Tandem PL Ltd, Tandem HL Ltd and Tandem CF …" at bounding box center [554, 162] width 458 height 35
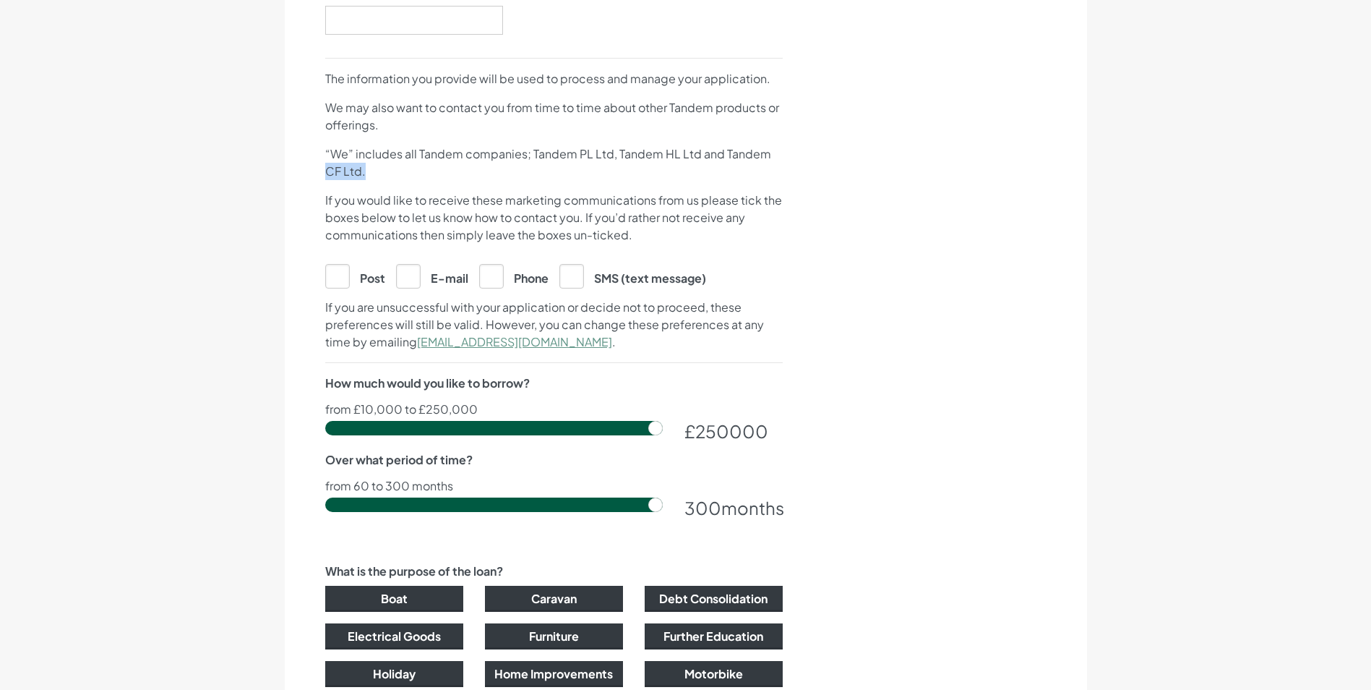
click at [671, 170] on p "“We” includes all Tandem companies; Tandem PL Ltd, Tandem HL Ltd and Tandem CF …" at bounding box center [554, 162] width 458 height 35
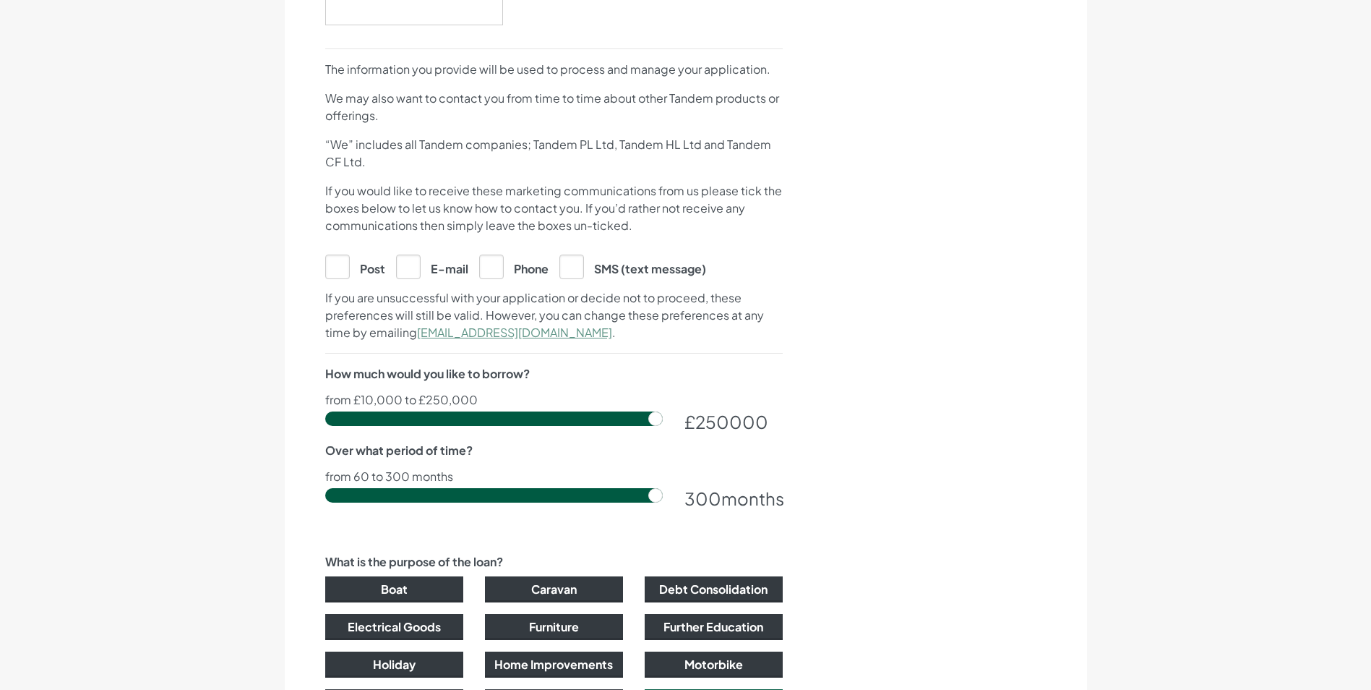
drag, startPoint x: 560, startPoint y: 142, endPoint x: 544, endPoint y: 175, distance: 35.9
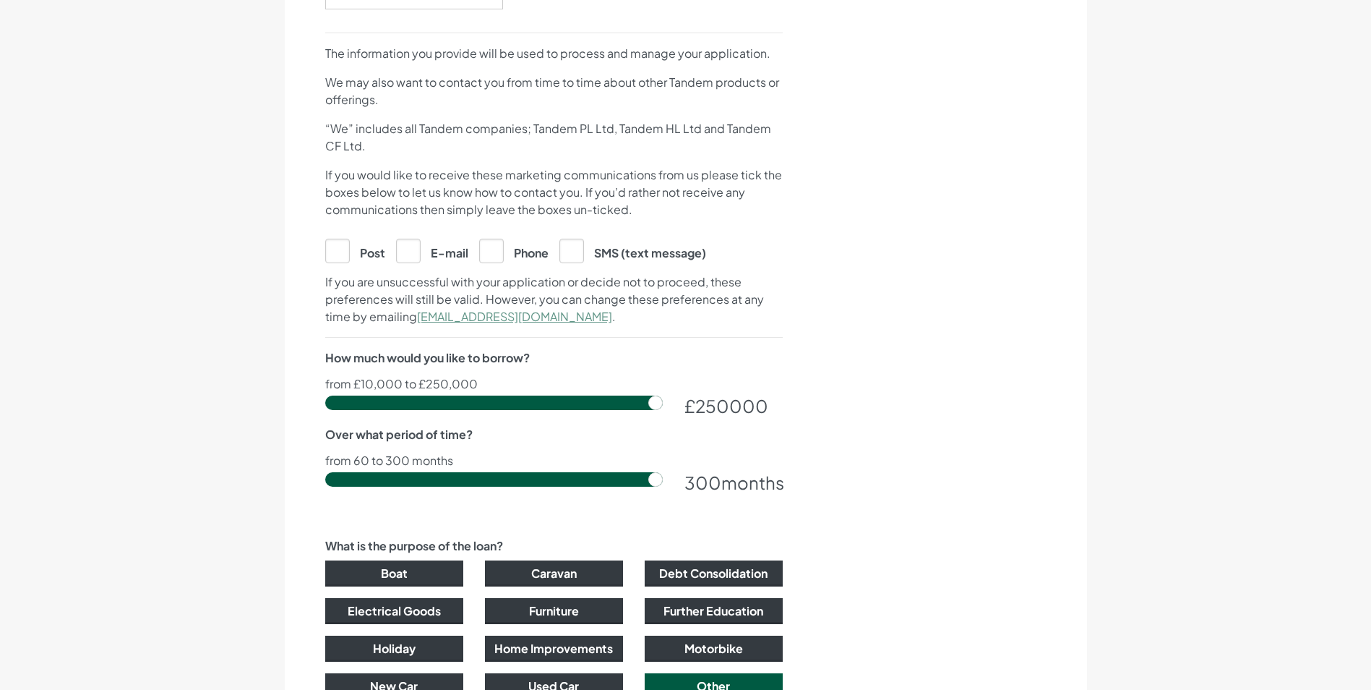
drag, startPoint x: 674, startPoint y: 164, endPoint x: 675, endPoint y: 180, distance: 15.9
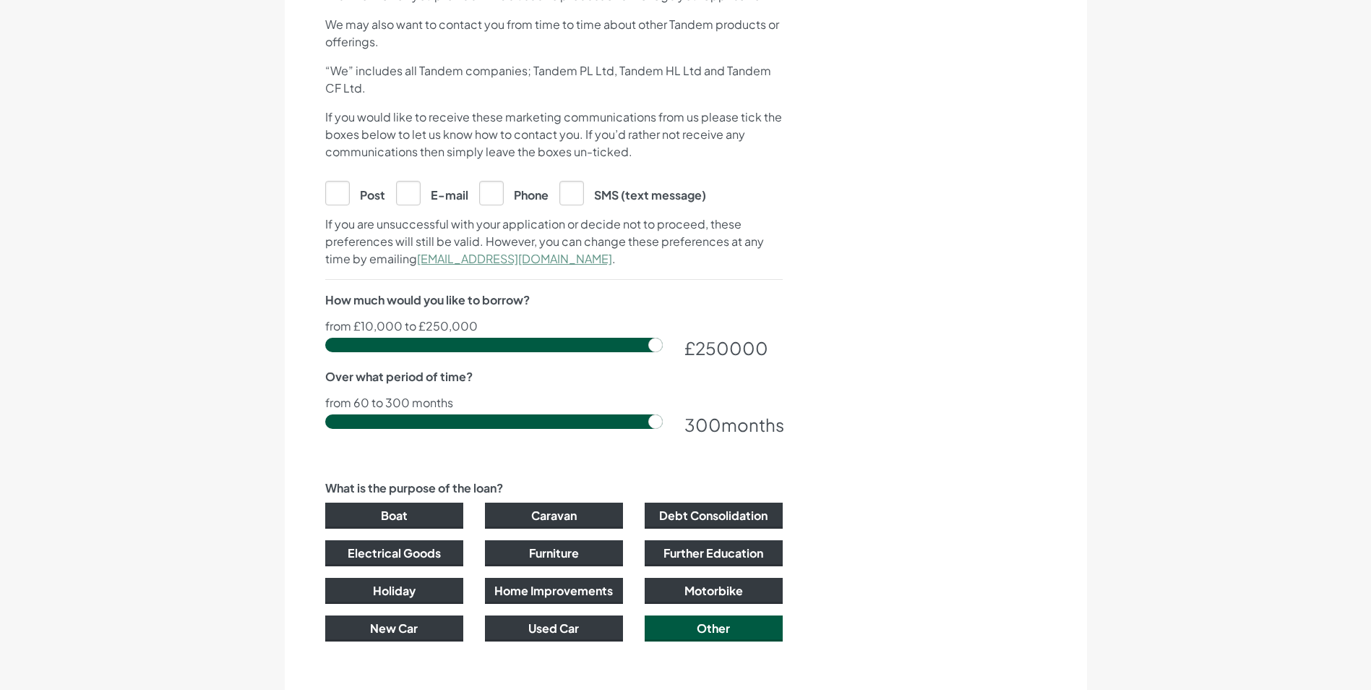
scroll to position [680, 0]
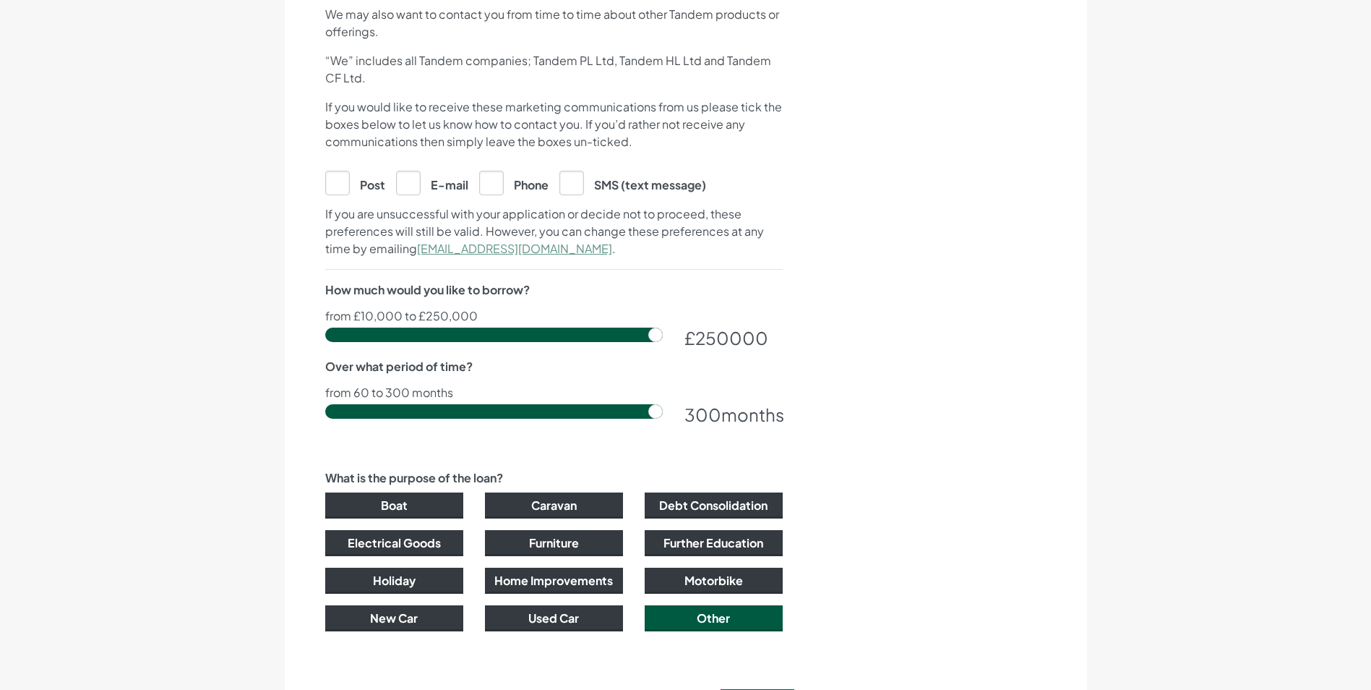
drag, startPoint x: 583, startPoint y: 161, endPoint x: 585, endPoint y: 193, distance: 32.6
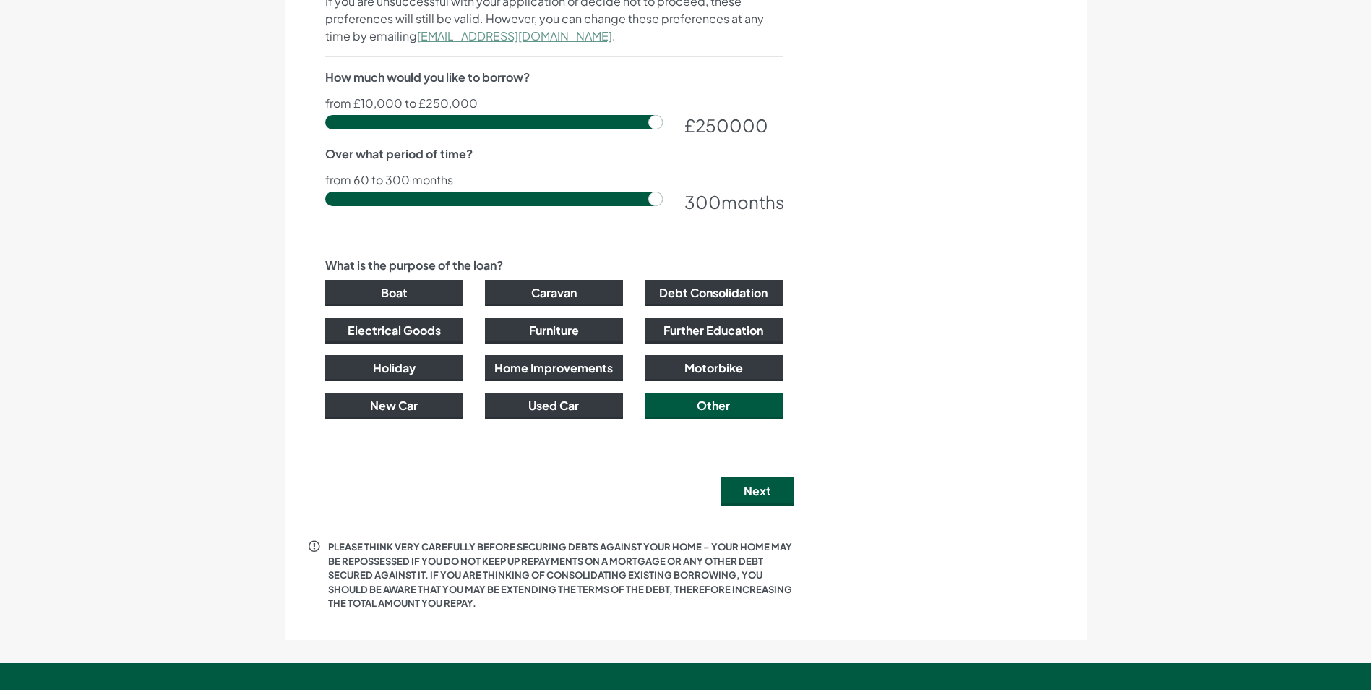
drag, startPoint x: 799, startPoint y: 219, endPoint x: 834, endPoint y: 291, distance: 79.5
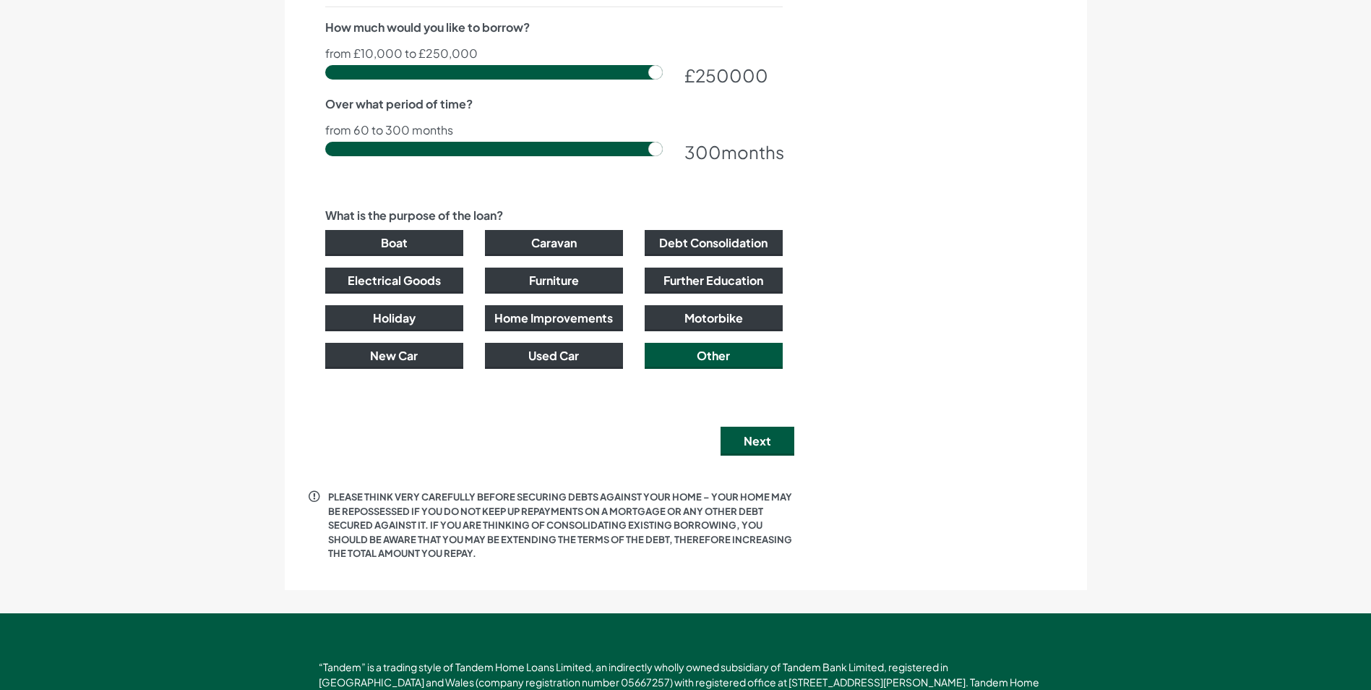
scroll to position [953, 0]
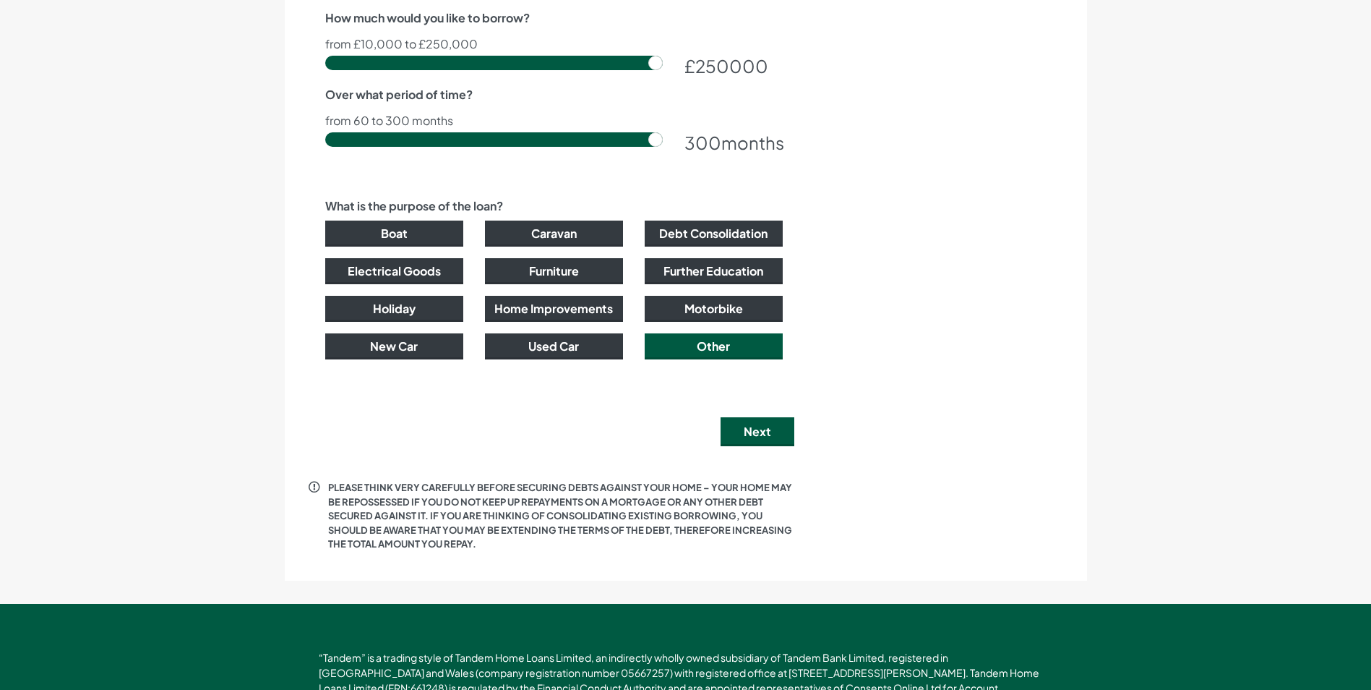
drag, startPoint x: 273, startPoint y: 447, endPoint x: 274, endPoint y: 475, distance: 28.2
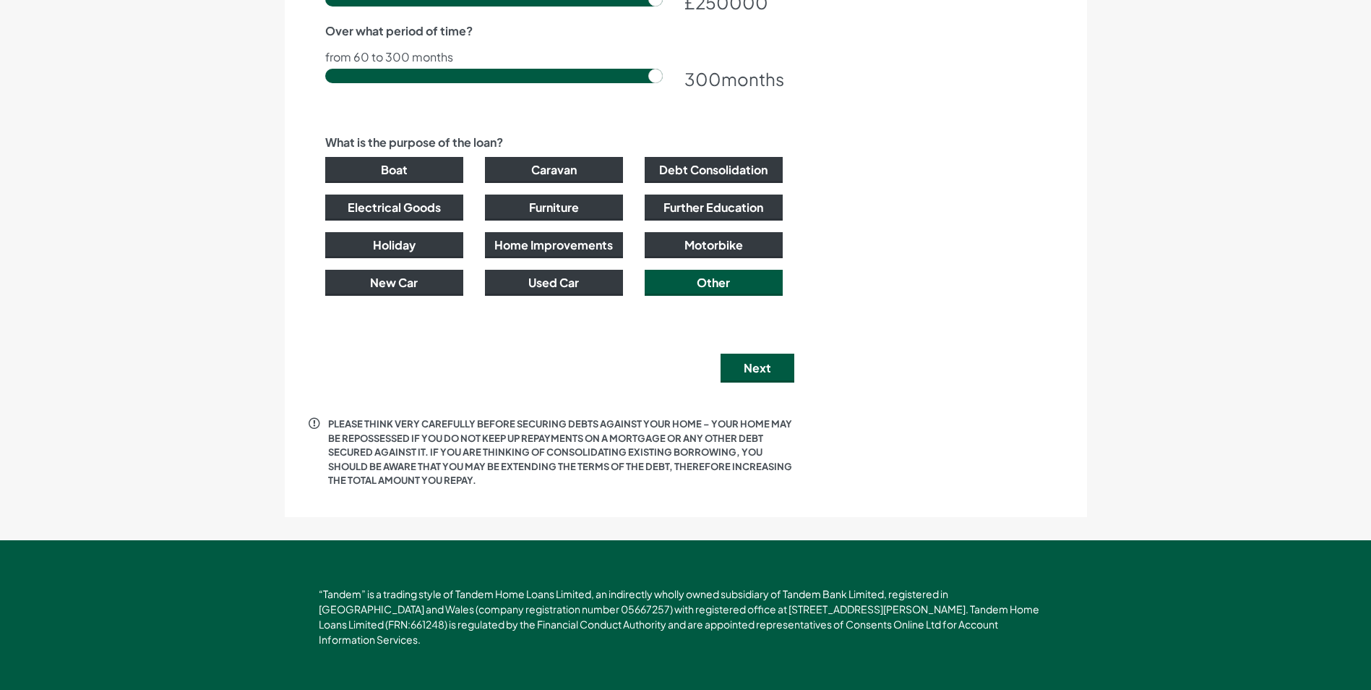
drag, startPoint x: 597, startPoint y: 420, endPoint x: 597, endPoint y: 449, distance: 28.9
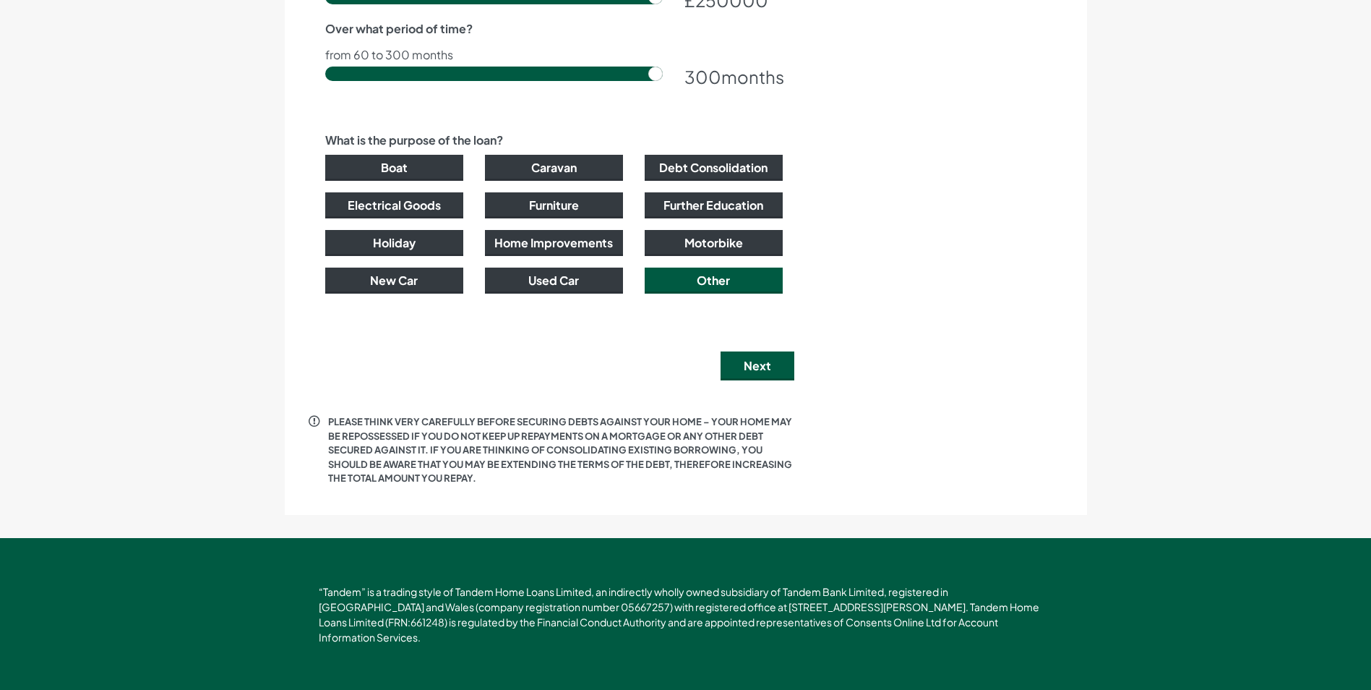
scroll to position [1019, 0]
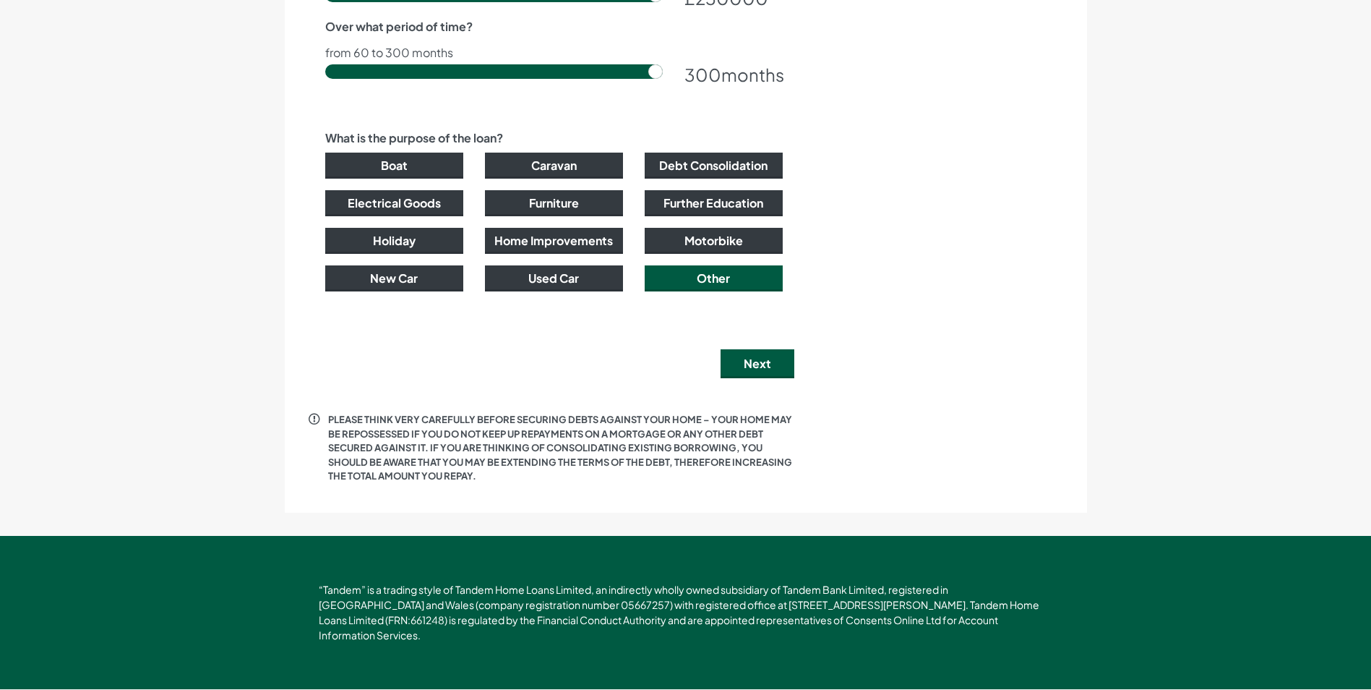
drag, startPoint x: 857, startPoint y: 317, endPoint x: 858, endPoint y: 340, distance: 22.5
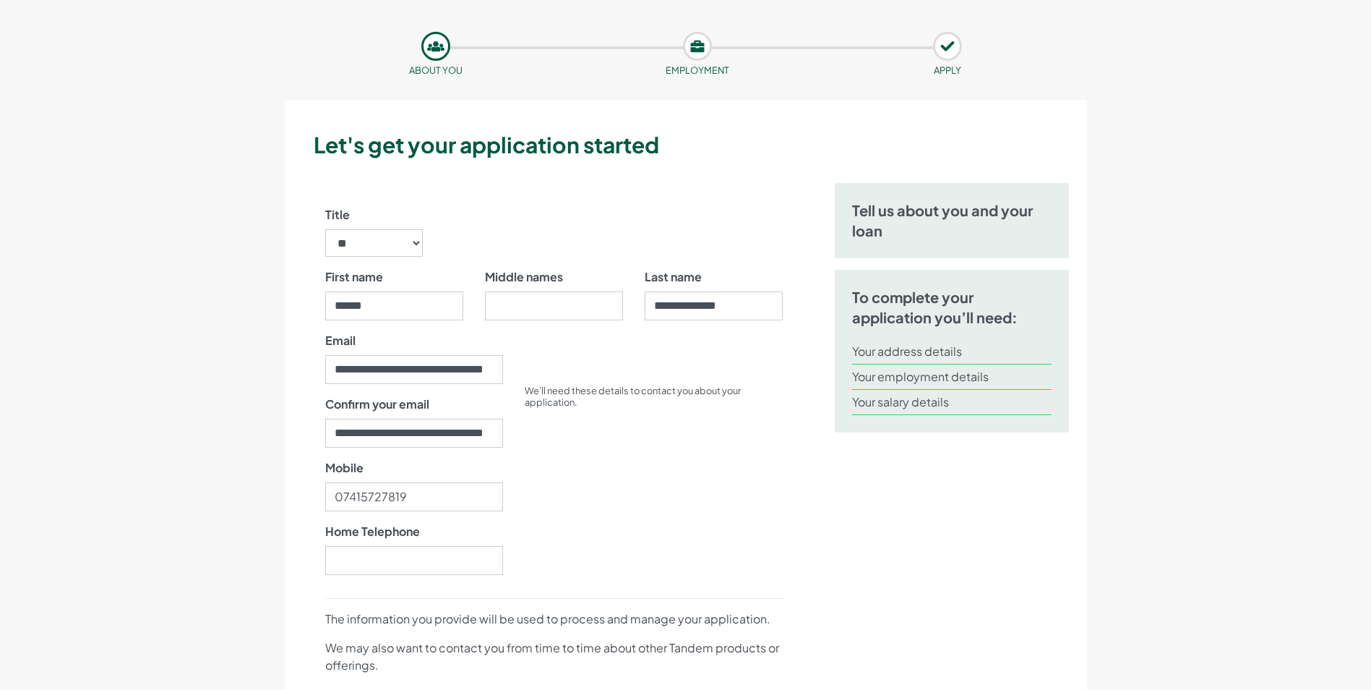
scroll to position [0, 0]
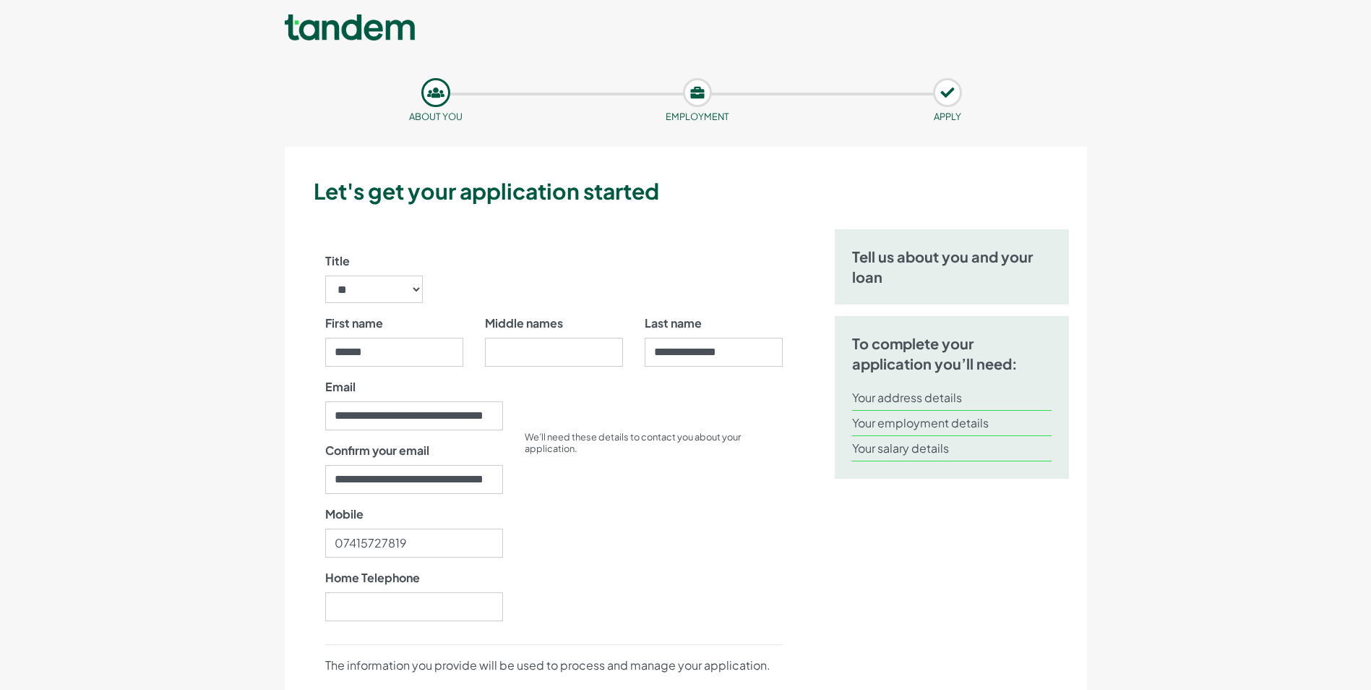
drag, startPoint x: 834, startPoint y: 436, endPoint x: 834, endPoint y: 342, distance: 94.0
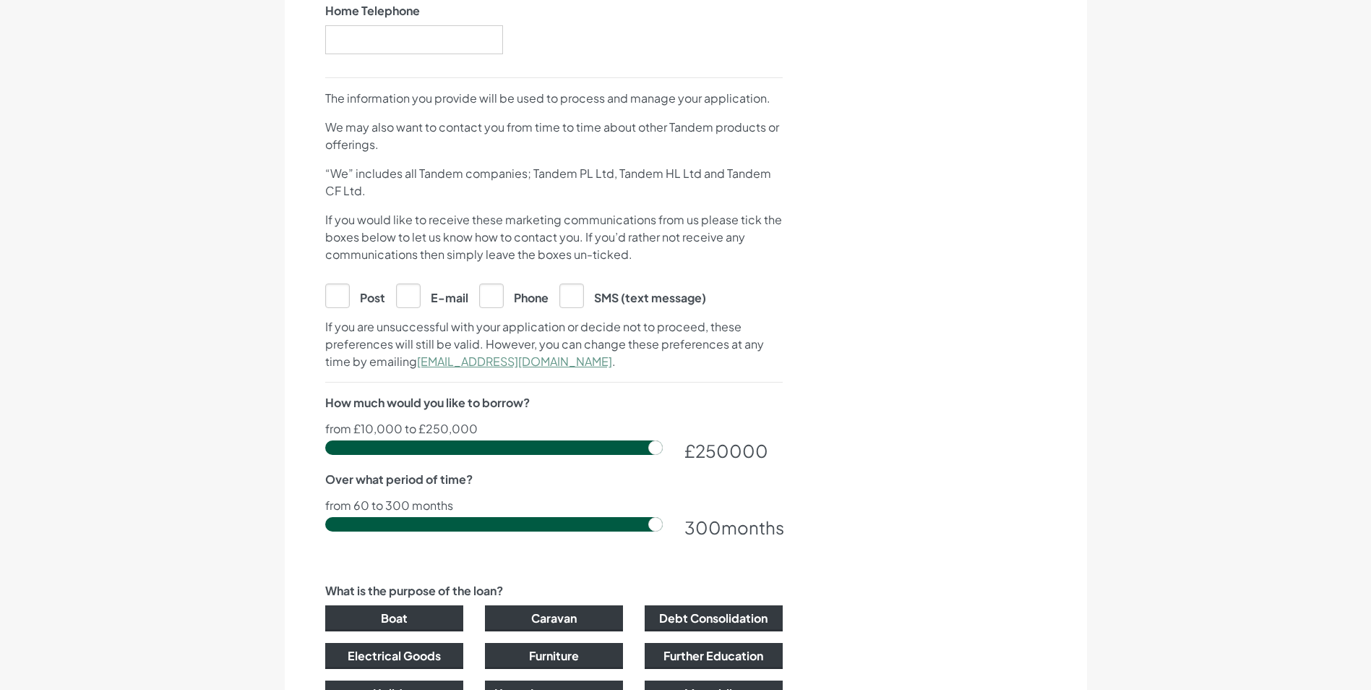
scroll to position [646, 0]
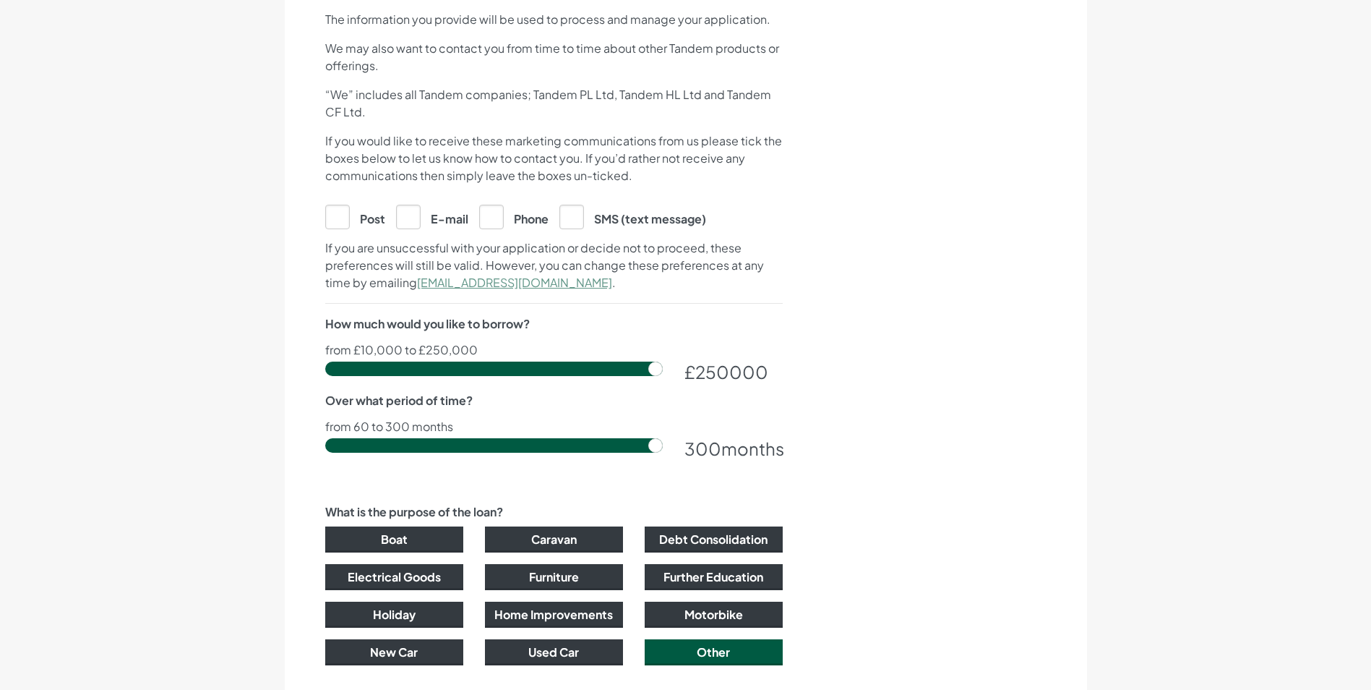
drag, startPoint x: 813, startPoint y: 302, endPoint x: 806, endPoint y: 372, distance: 70.5
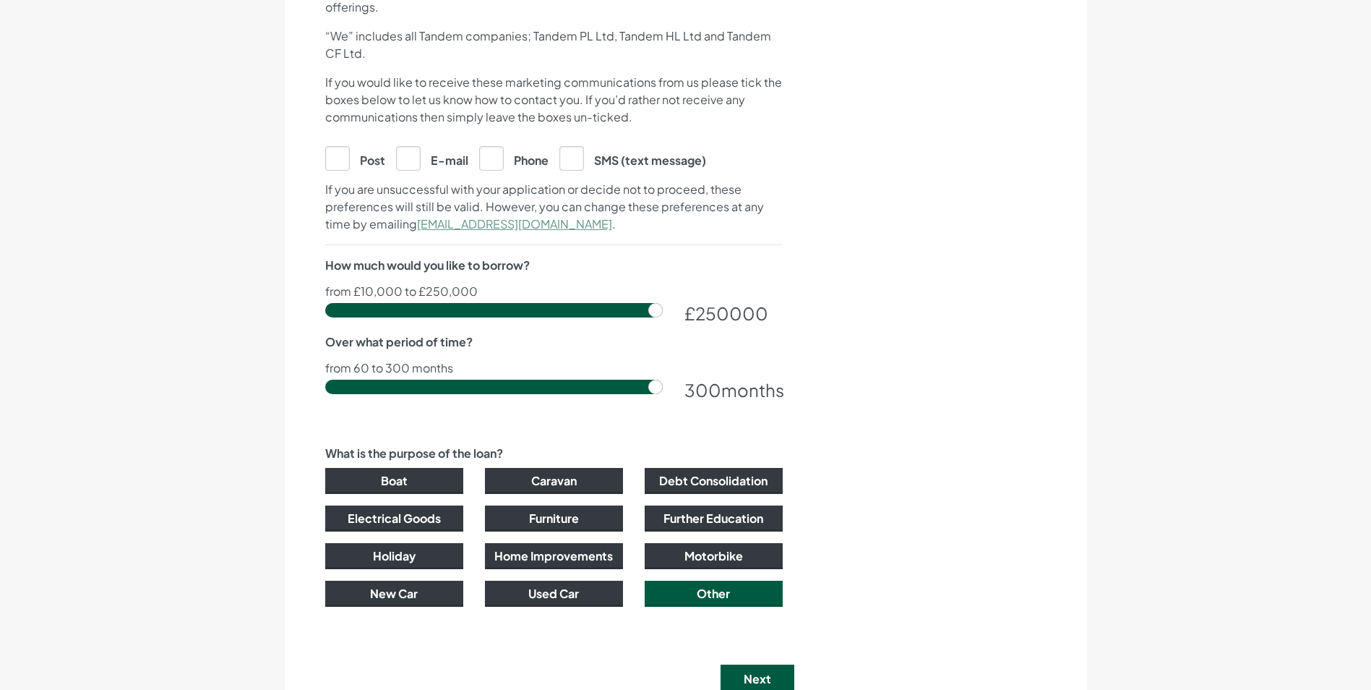
drag, startPoint x: 814, startPoint y: 335, endPoint x: 814, endPoint y: 357, distance: 21.7
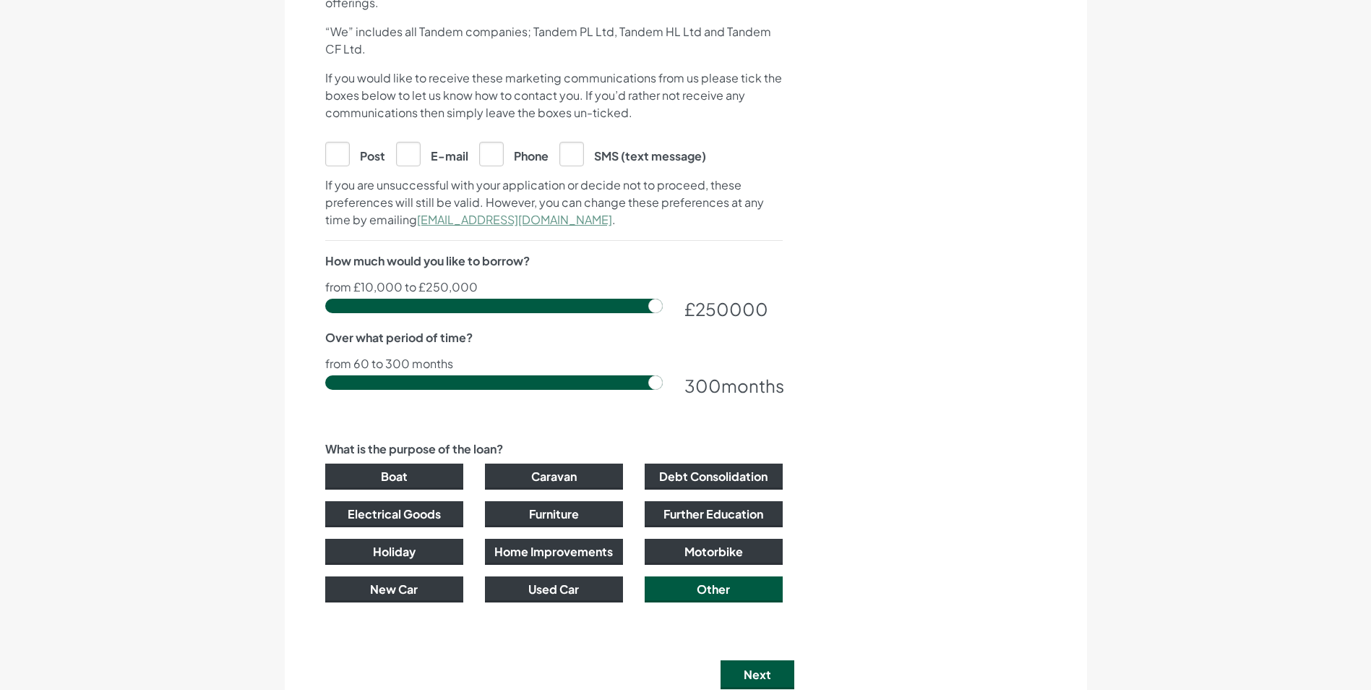
click at [671, 145] on div "**********" at bounding box center [554, 78] width 527 height 1139
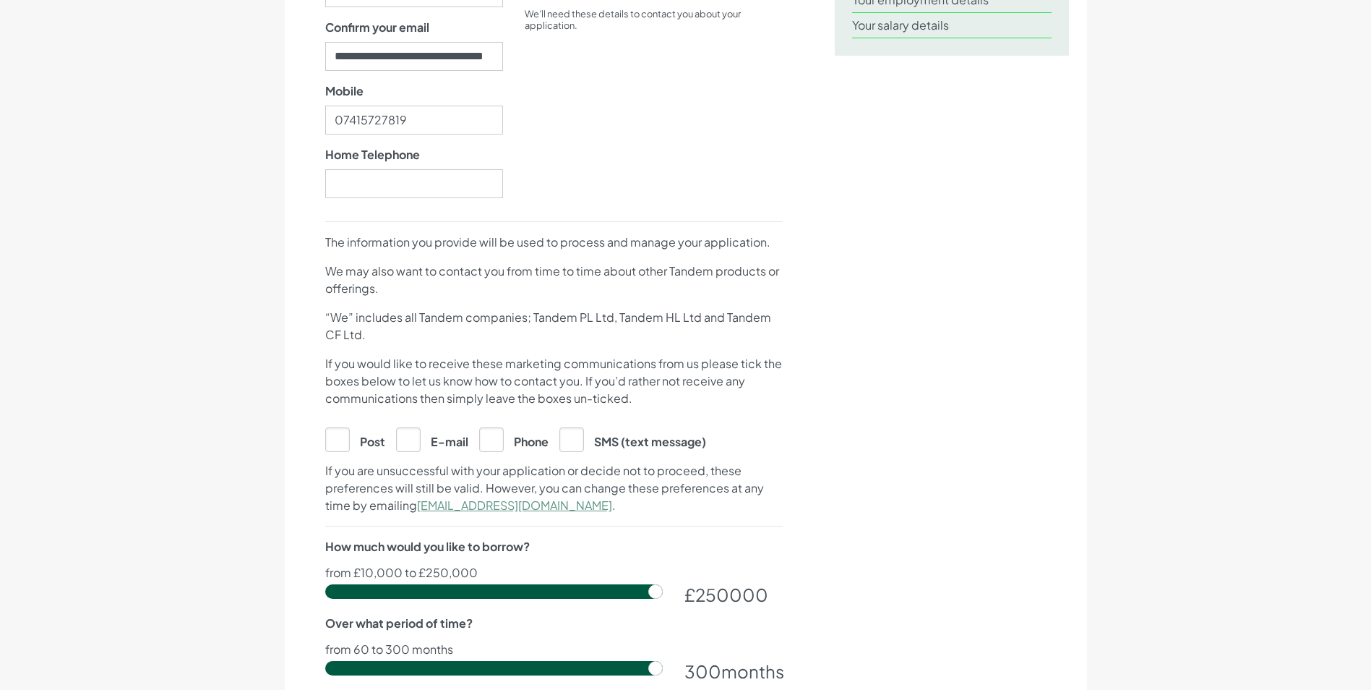
scroll to position [0, 0]
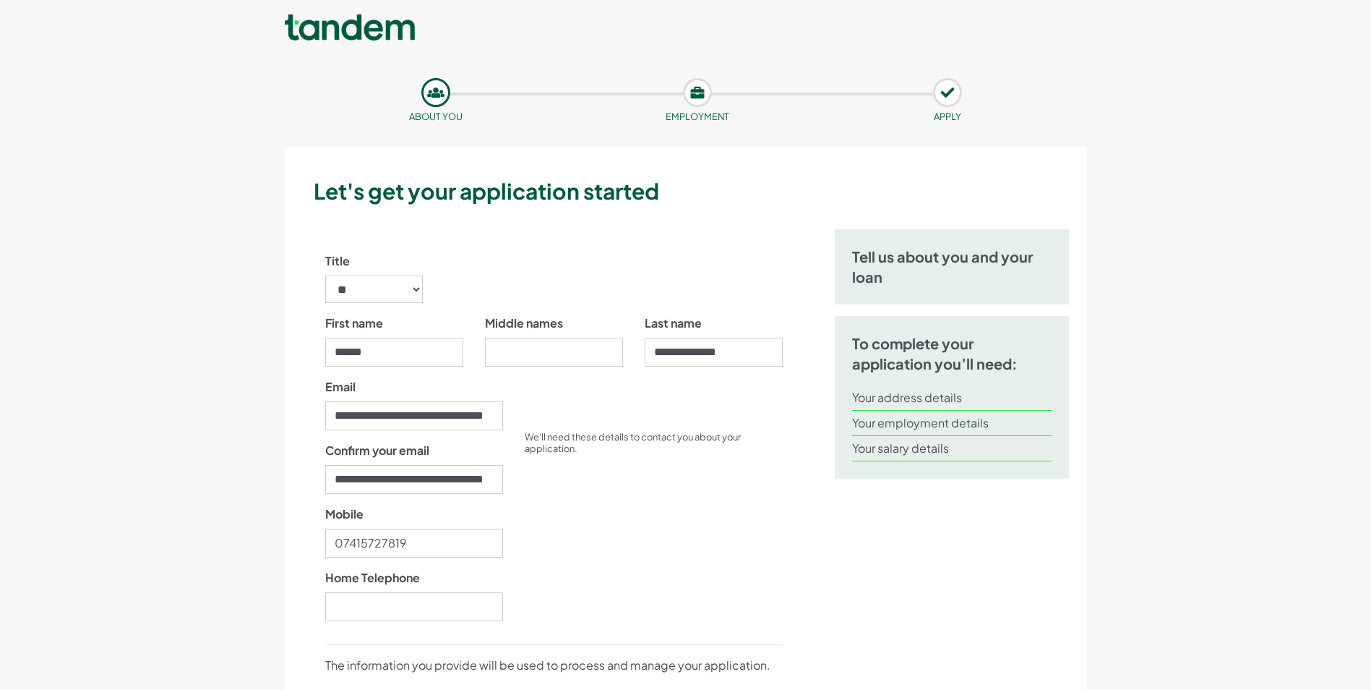
drag, startPoint x: 858, startPoint y: 220, endPoint x: 852, endPoint y: 79, distance: 141.1
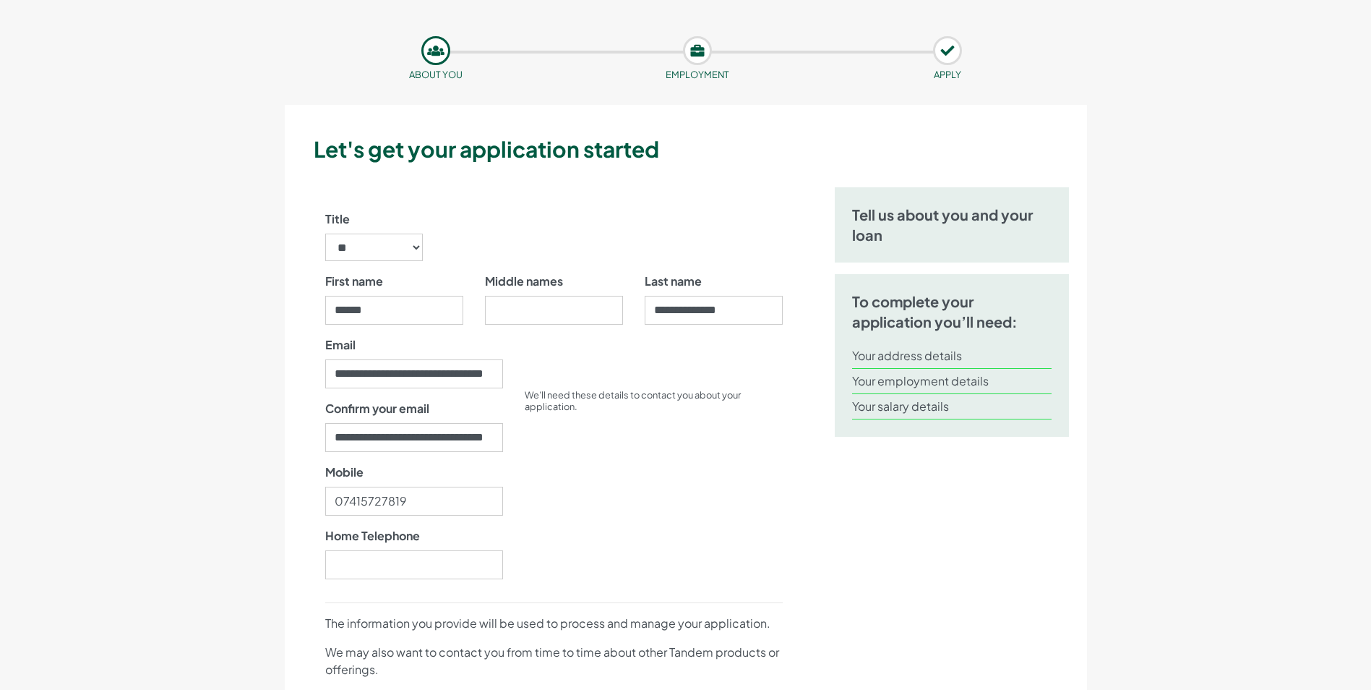
scroll to position [50, 0]
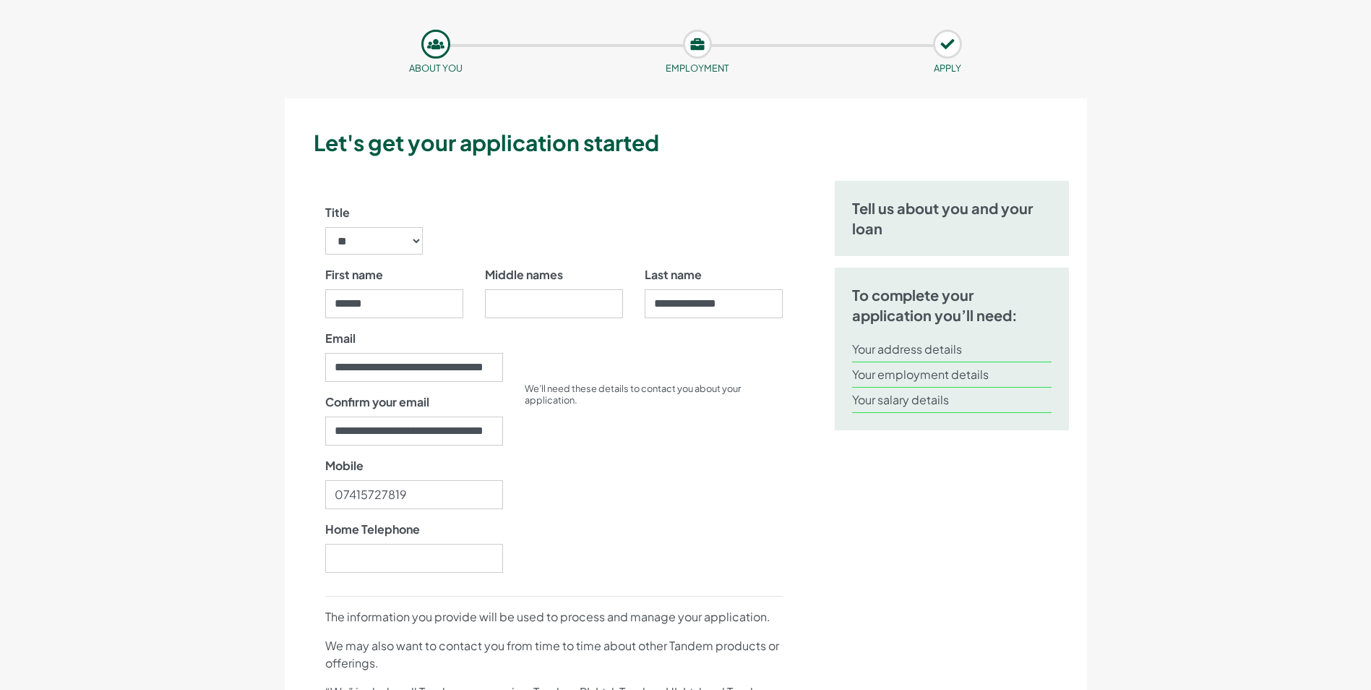
drag, startPoint x: 764, startPoint y: 188, endPoint x: 766, endPoint y: 215, distance: 26.8
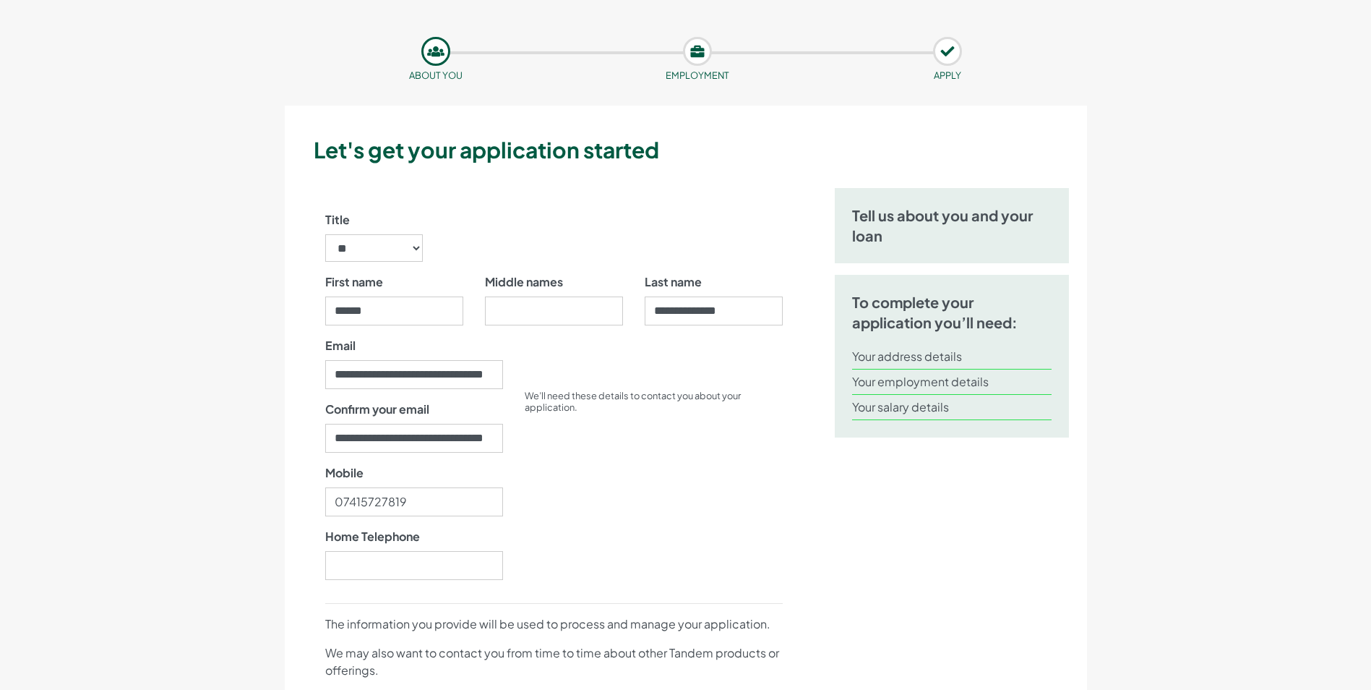
scroll to position [0, 0]
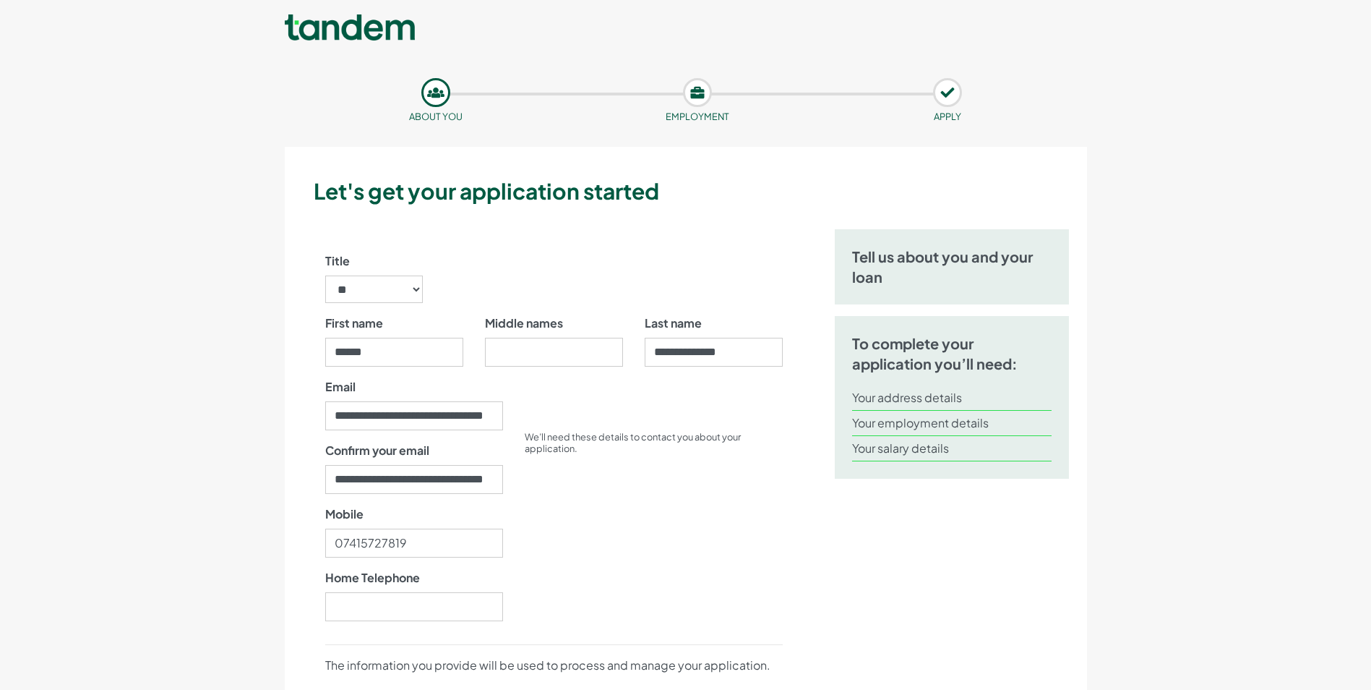
drag, startPoint x: 653, startPoint y: 228, endPoint x: 659, endPoint y: 136, distance: 92.0
